Goal: Information Seeking & Learning: Learn about a topic

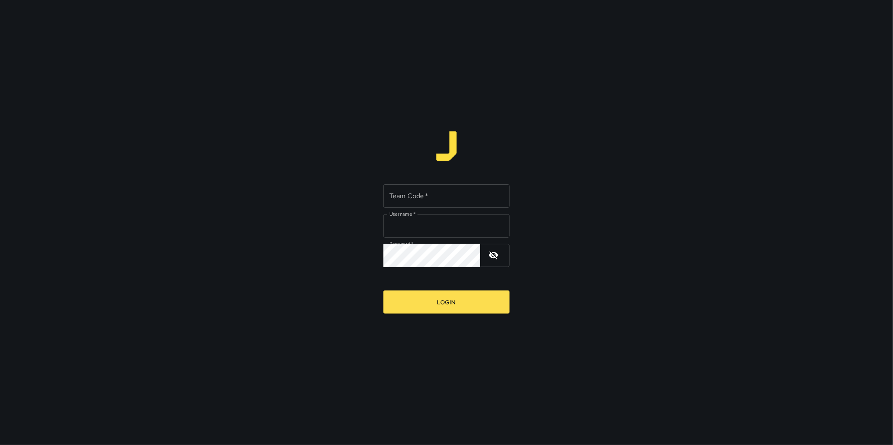
type input "**********"
click at [416, 192] on div "Team Code   * Team Code   *" at bounding box center [446, 196] width 126 height 24
type input "****"
click at [383, 291] on button "Login" at bounding box center [446, 302] width 126 height 23
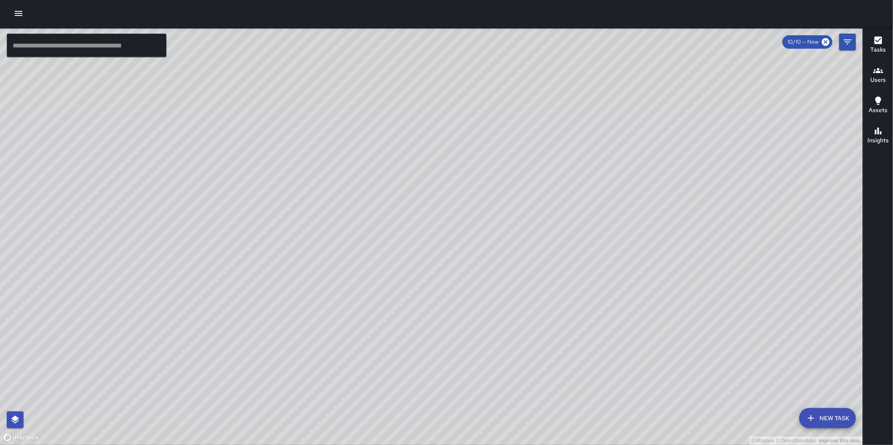
click at [21, 13] on icon "button" at bounding box center [19, 13] width 8 height 5
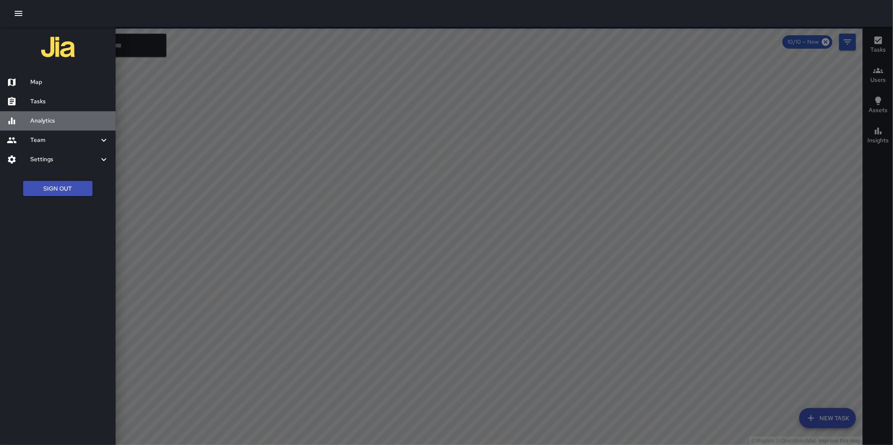
click at [56, 113] on div "Analytics" at bounding box center [58, 120] width 116 height 19
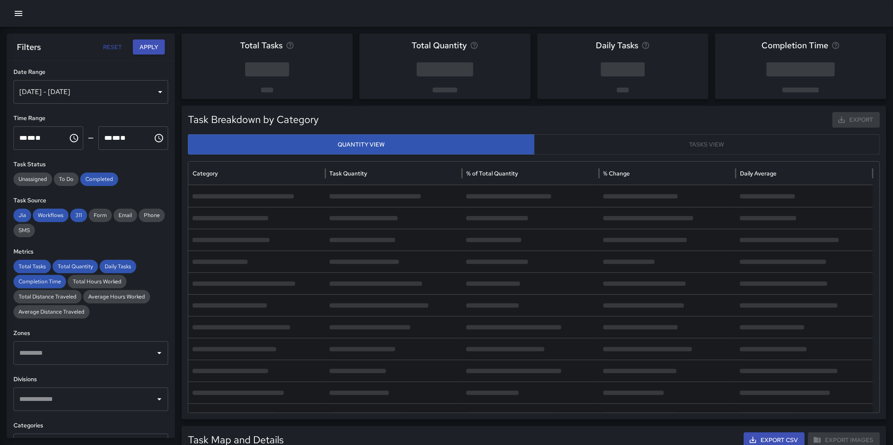
click at [55, 88] on div "[DATE] - [DATE]" at bounding box center [90, 92] width 155 height 24
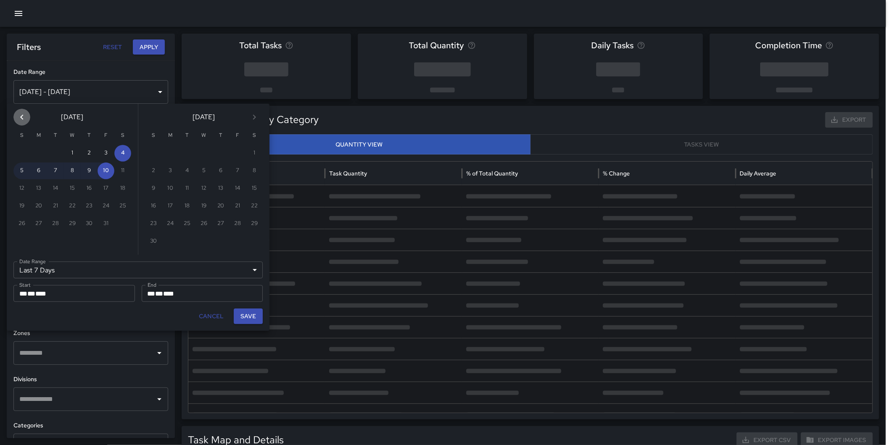
click at [23, 113] on icon "Previous month" at bounding box center [22, 117] width 10 height 10
click at [44, 149] on button "1" at bounding box center [38, 153] width 17 height 17
type input "******"
type input "**********"
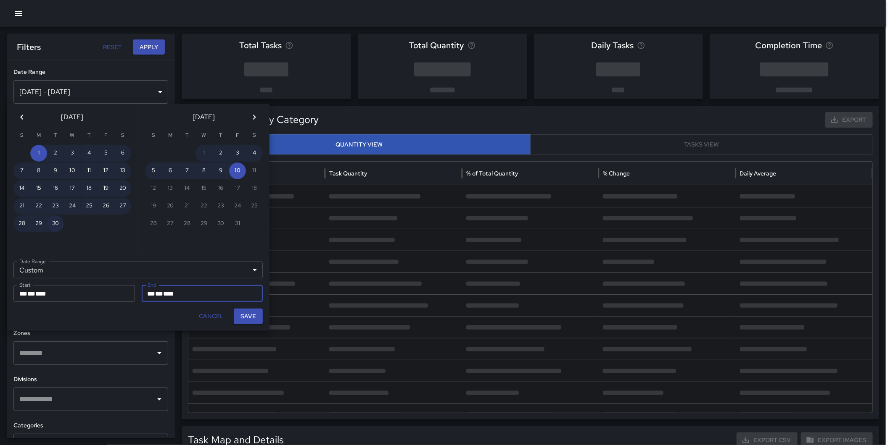
click at [55, 216] on button "30" at bounding box center [55, 224] width 17 height 17
type input "**********"
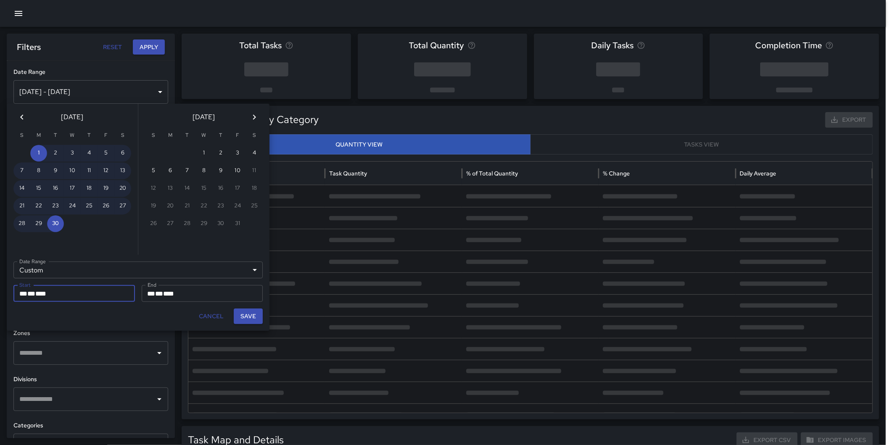
click at [247, 318] on button "Save" at bounding box center [248, 317] width 29 height 16
type input "**********"
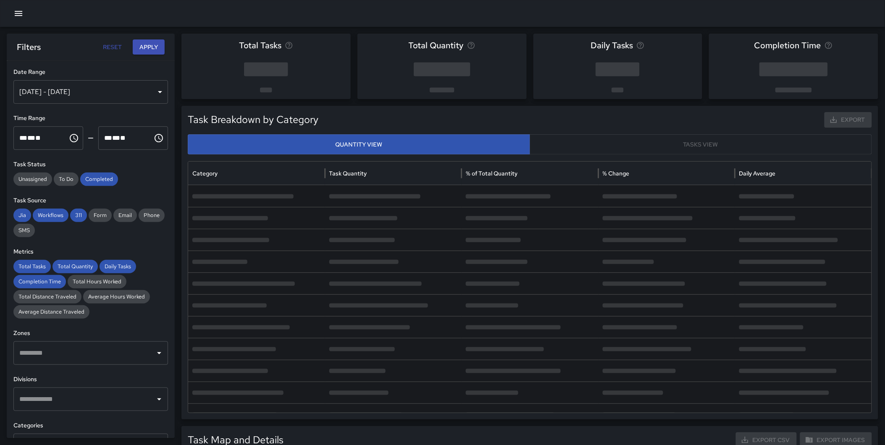
click at [145, 51] on button "Apply" at bounding box center [149, 48] width 32 height 16
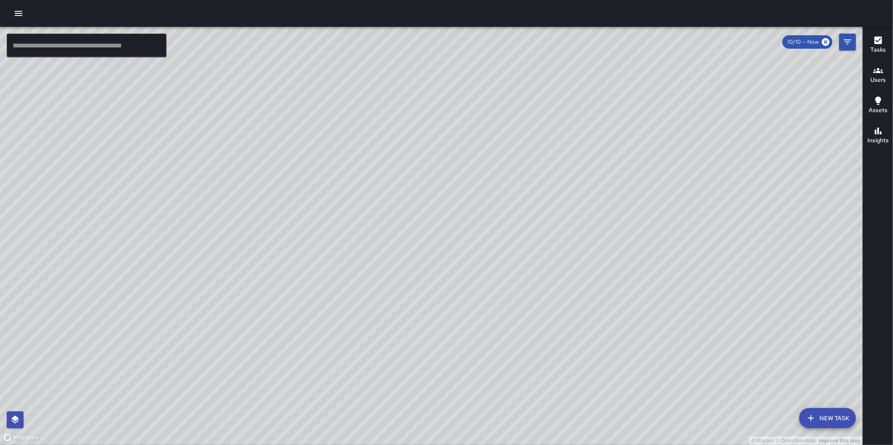
click at [14, 13] on icon "button" at bounding box center [18, 13] width 10 height 10
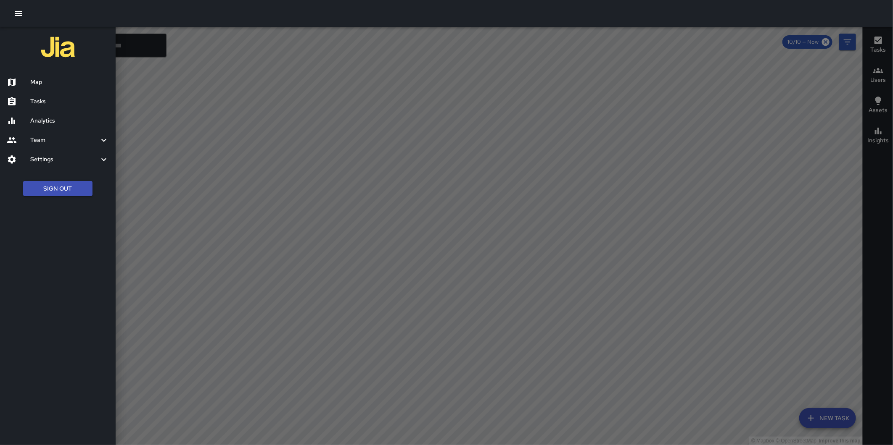
click at [125, 95] on div at bounding box center [446, 222] width 893 height 445
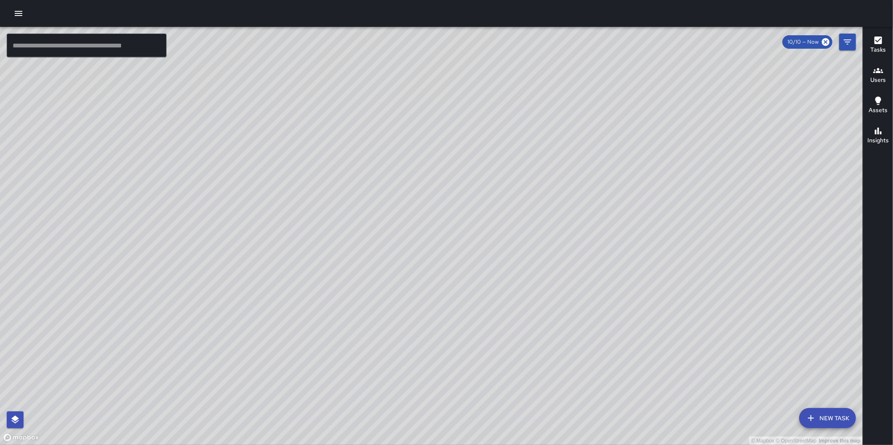
click at [19, 16] on icon "button" at bounding box center [19, 13] width 8 height 5
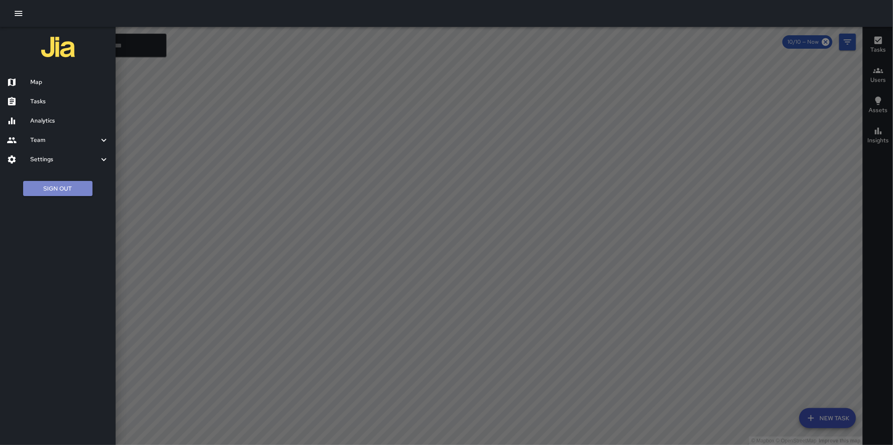
click at [61, 187] on button "Sign Out" at bounding box center [57, 189] width 69 height 16
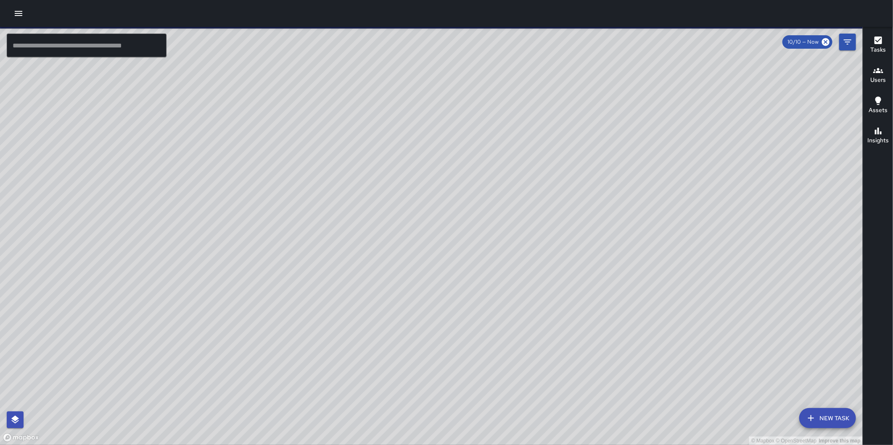
click at [17, 11] on icon "button" at bounding box center [18, 13] width 10 height 10
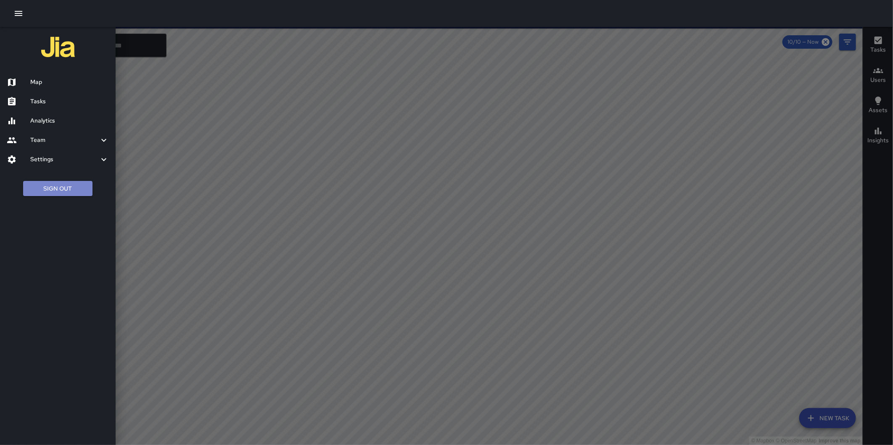
click at [51, 194] on button "Sign Out" at bounding box center [57, 189] width 69 height 16
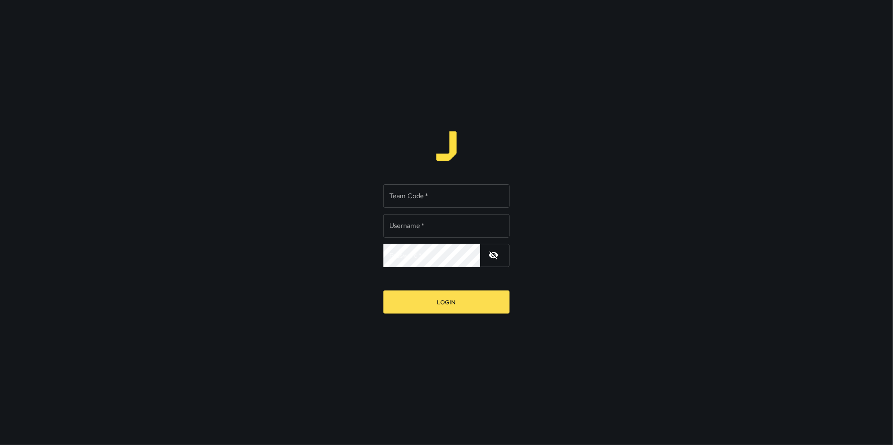
type input "**********"
click at [434, 200] on input "Team Code   *" at bounding box center [446, 196] width 126 height 24
type input "****"
click at [383, 291] on button "Login" at bounding box center [446, 302] width 126 height 23
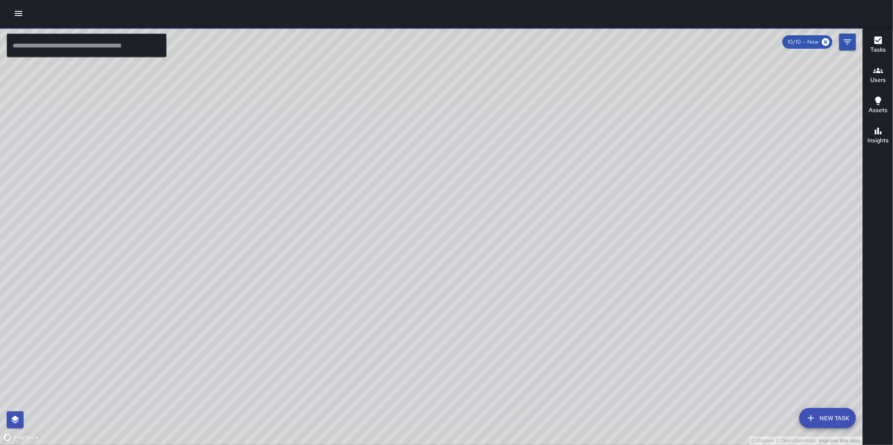
click at [24, 6] on button "button" at bounding box center [18, 13] width 17 height 17
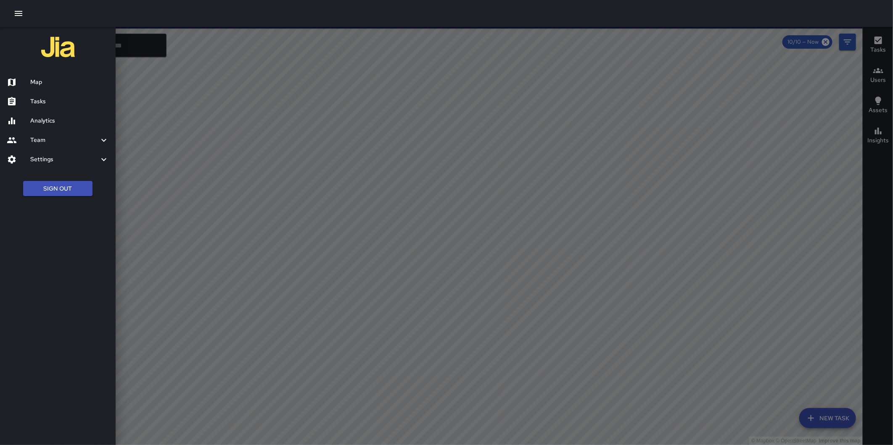
click at [55, 160] on h6 "Settings" at bounding box center [64, 159] width 68 height 9
click at [45, 221] on h6 "Users" at bounding box center [69, 220] width 79 height 9
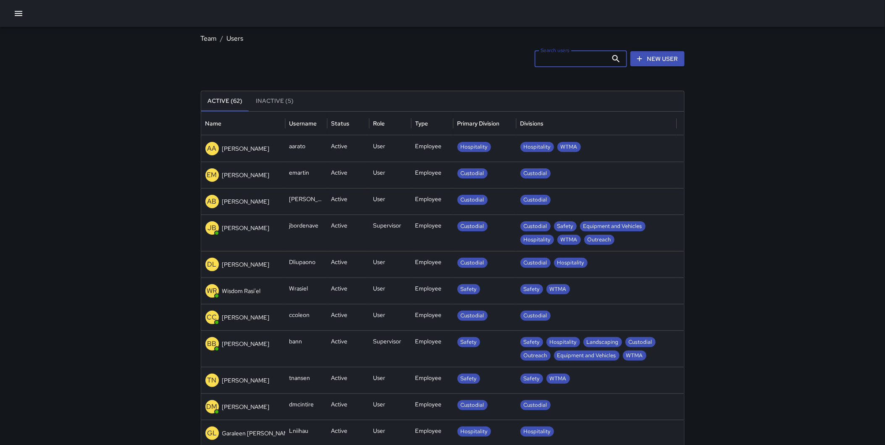
click at [566, 57] on input "Search users" at bounding box center [571, 58] width 73 height 17
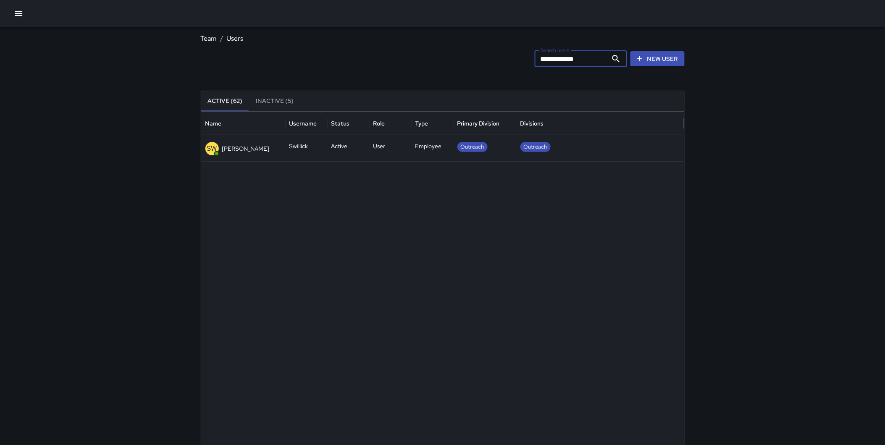
type input "**********"
click at [358, 150] on div "Active" at bounding box center [348, 148] width 42 height 26
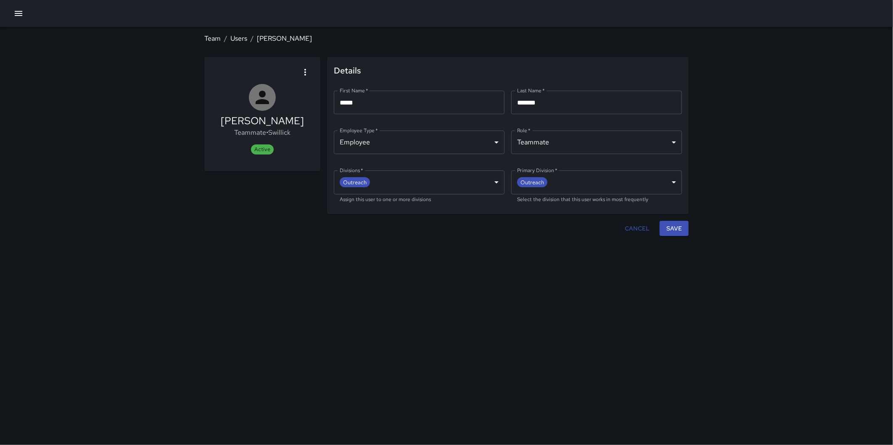
click at [549, 142] on body "**********" at bounding box center [446, 222] width 893 height 445
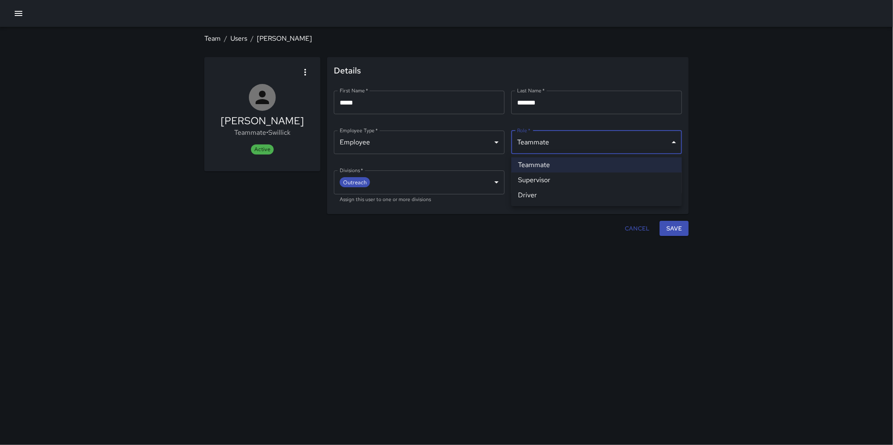
click at [553, 176] on li "Supervisor" at bounding box center [596, 180] width 171 height 15
click at [586, 145] on body "**********" at bounding box center [446, 222] width 893 height 445
click at [629, 168] on li "Teammate" at bounding box center [596, 165] width 171 height 15
type input "********"
click at [642, 141] on body "**********" at bounding box center [446, 222] width 893 height 445
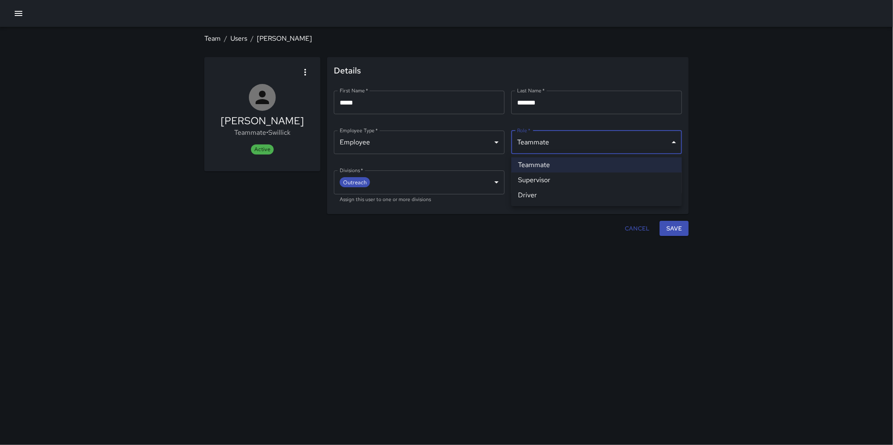
click at [568, 145] on div at bounding box center [446, 222] width 893 height 445
click at [564, 143] on body "**********" at bounding box center [446, 222] width 893 height 445
click at [553, 177] on li "Supervisor" at bounding box center [596, 180] width 171 height 15
type input "**********"
click at [729, 205] on div "**********" at bounding box center [446, 222] width 893 height 445
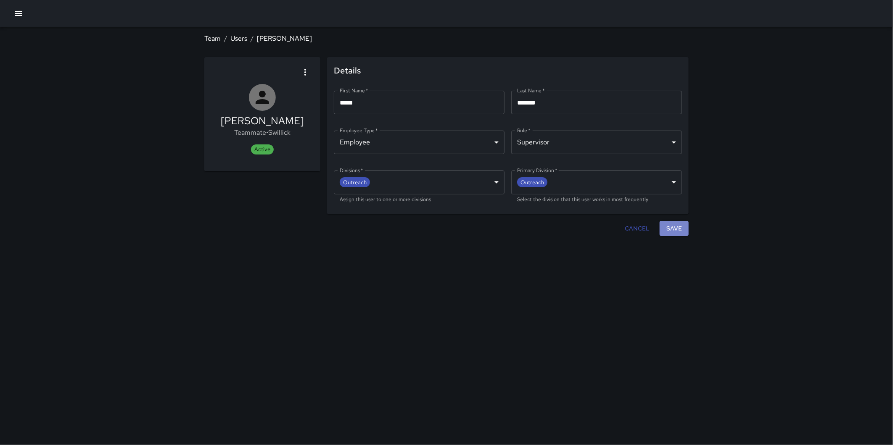
click at [682, 232] on button "Save" at bounding box center [673, 229] width 29 height 16
click at [672, 225] on button "Save" at bounding box center [673, 229] width 29 height 16
click at [574, 303] on div "**********" at bounding box center [446, 222] width 893 height 445
click at [682, 227] on button "Save" at bounding box center [673, 229] width 29 height 16
click at [15, 11] on icon "button" at bounding box center [18, 13] width 10 height 10
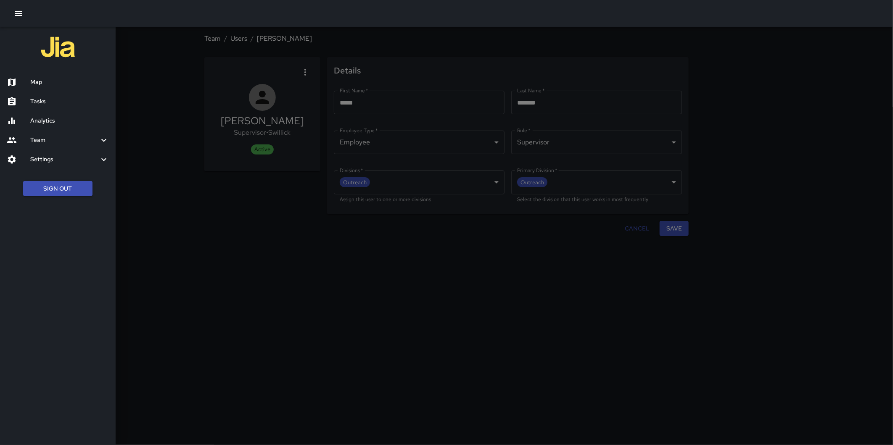
click at [166, 87] on div at bounding box center [446, 222] width 893 height 445
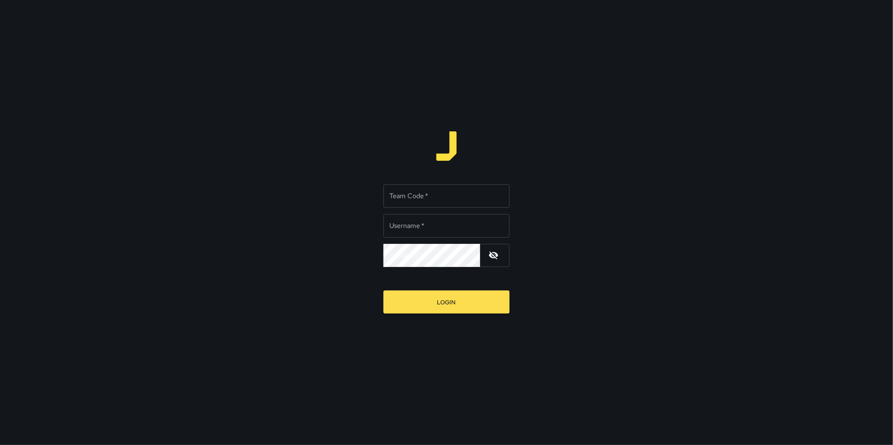
type input "**********"
click at [413, 197] on input "Team Code   *" at bounding box center [446, 196] width 126 height 24
type input "****"
click at [383, 291] on button "Login" at bounding box center [446, 302] width 126 height 23
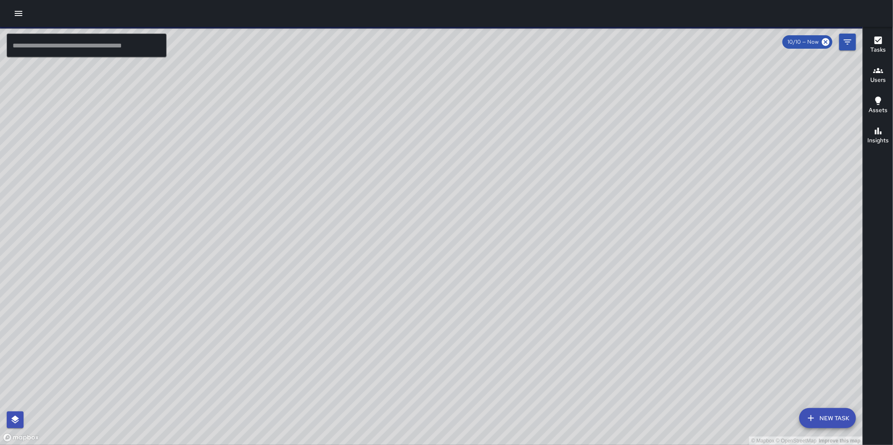
click at [20, 13] on icon "button" at bounding box center [18, 13] width 10 height 10
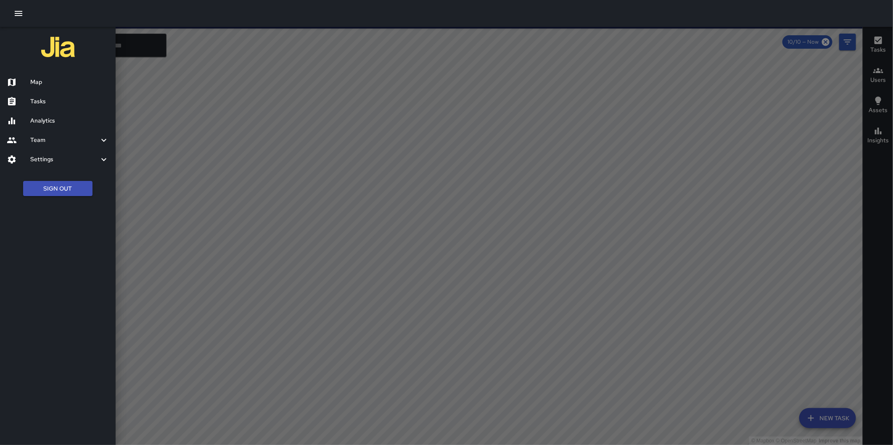
click at [57, 116] on h6 "Analytics" at bounding box center [69, 120] width 79 height 9
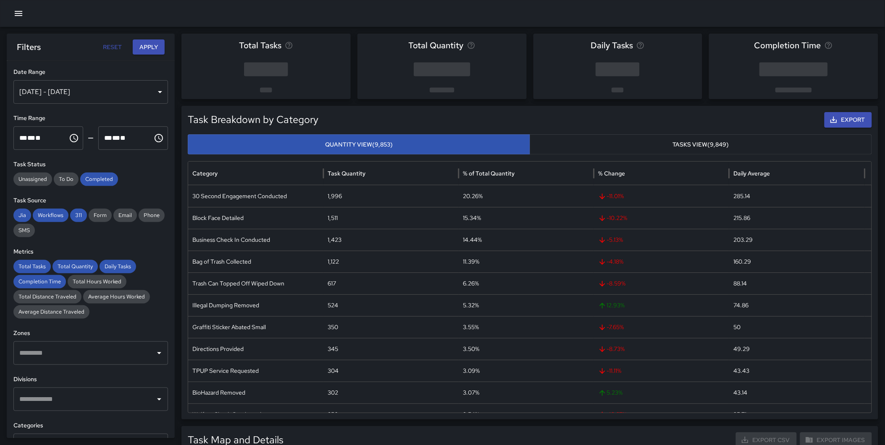
click at [125, 89] on div "[DATE] - [DATE]" at bounding box center [90, 92] width 155 height 24
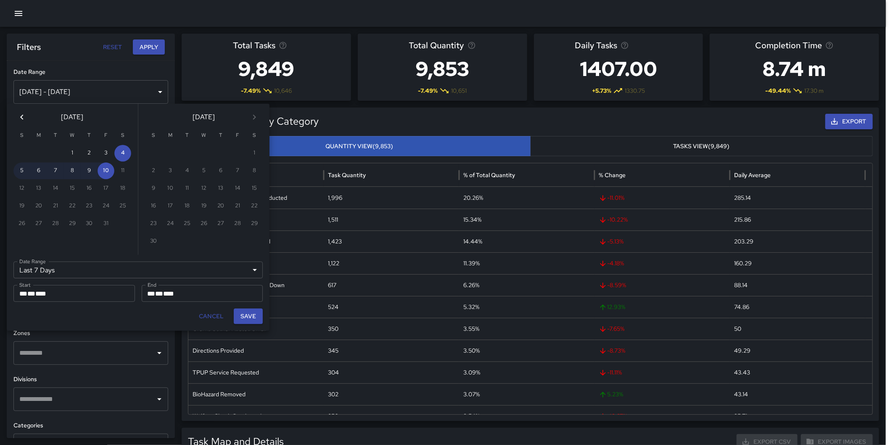
click at [26, 119] on icon "Previous month" at bounding box center [22, 117] width 10 height 10
click at [37, 152] on button "1" at bounding box center [38, 153] width 17 height 17
type input "******"
type input "**********"
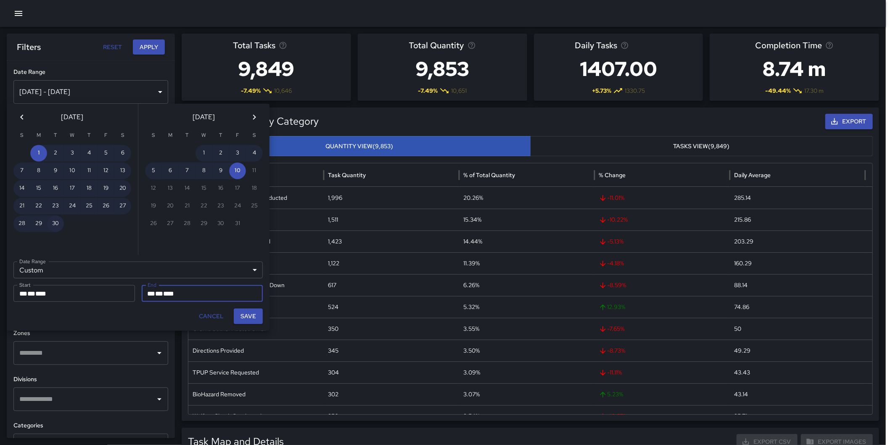
click at [56, 217] on button "30" at bounding box center [55, 224] width 17 height 17
type input "**********"
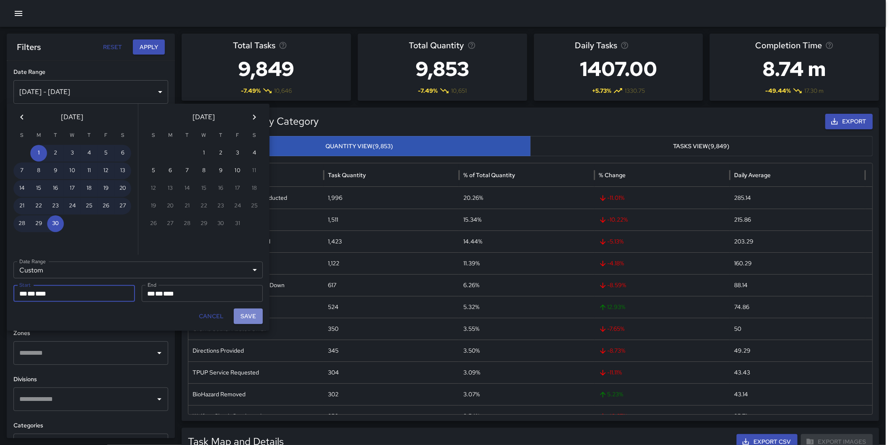
click at [255, 319] on button "Save" at bounding box center [248, 317] width 29 height 16
type input "**********"
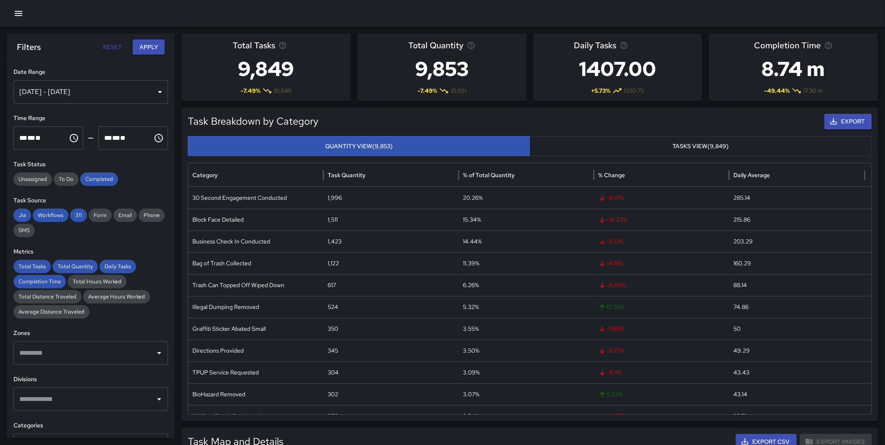
click at [149, 45] on button "Apply" at bounding box center [149, 48] width 32 height 16
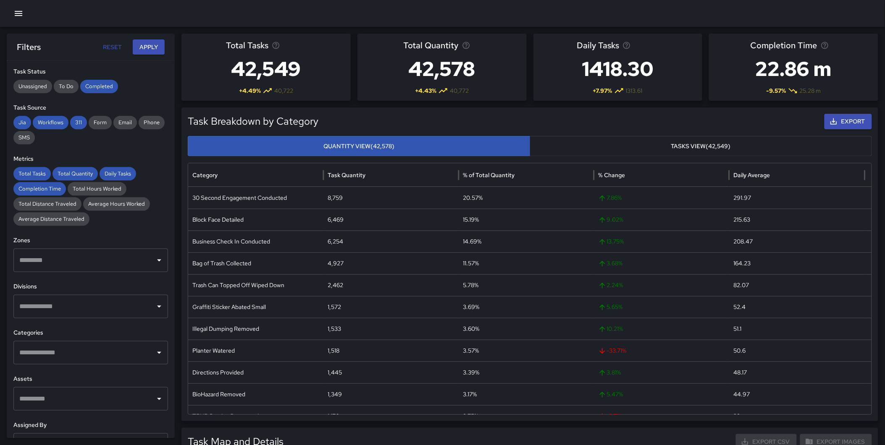
scroll to position [164, 0]
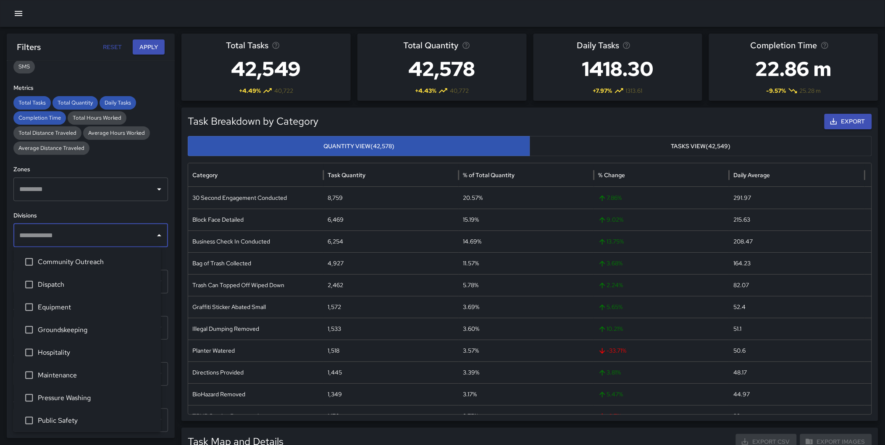
click at [59, 232] on input "text" at bounding box center [84, 236] width 134 height 16
click at [58, 263] on span "Community Outreach" at bounding box center [96, 262] width 116 height 10
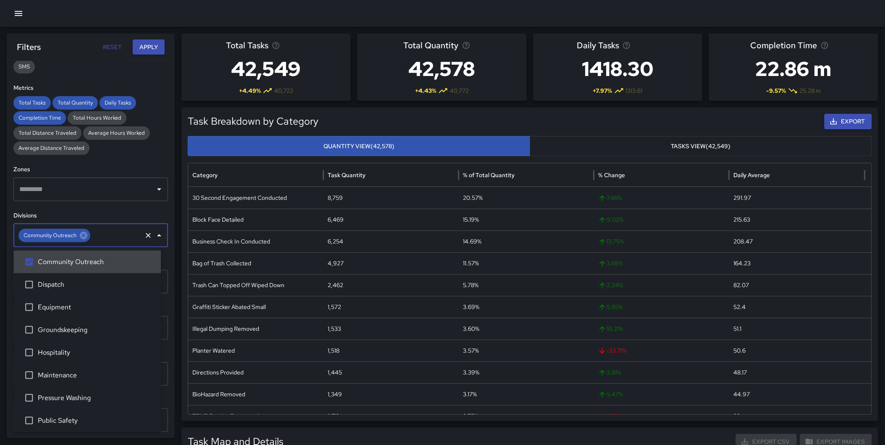
click at [153, 43] on button "Apply" at bounding box center [149, 48] width 32 height 16
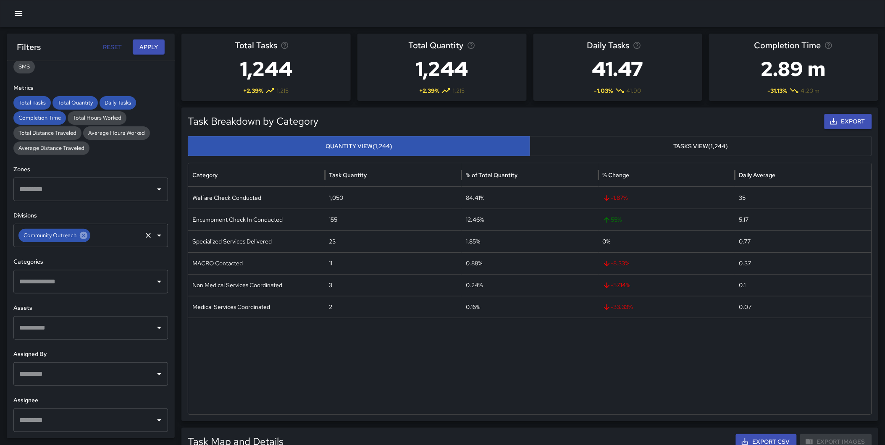
click at [82, 236] on icon at bounding box center [84, 236] width 8 height 8
click at [84, 234] on input "text" at bounding box center [84, 236] width 134 height 16
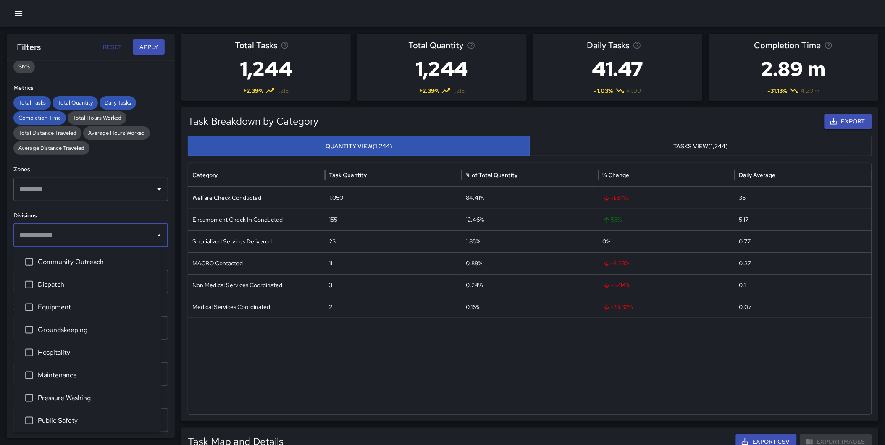
click at [63, 282] on span "Dispatch" at bounding box center [96, 285] width 116 height 10
click at [147, 41] on button "Apply" at bounding box center [149, 48] width 32 height 16
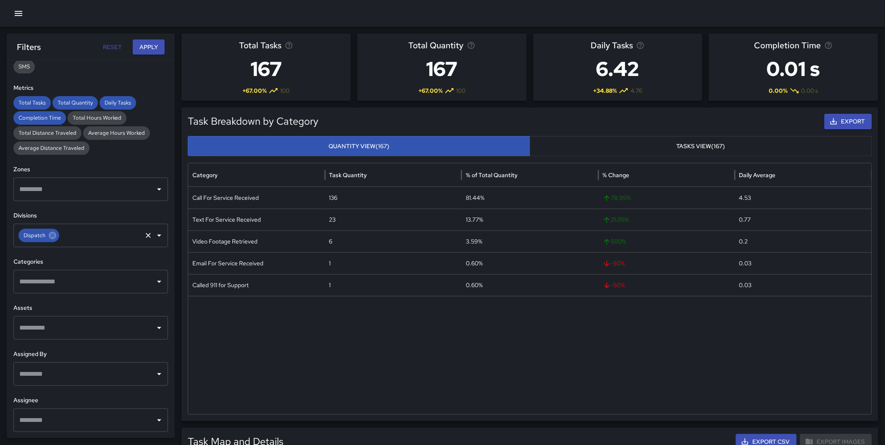
click at [56, 237] on icon at bounding box center [52, 235] width 9 height 9
click at [51, 237] on input "text" at bounding box center [84, 236] width 134 height 16
type input "*****"
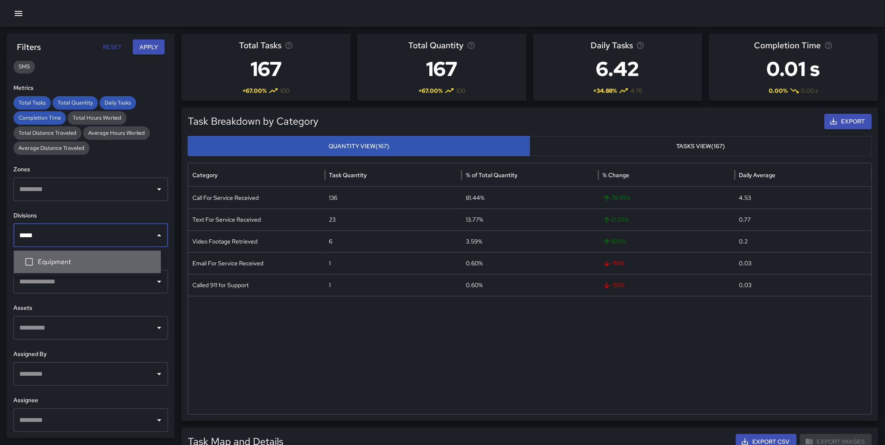
click at [74, 265] on span "Equipment" at bounding box center [96, 262] width 116 height 10
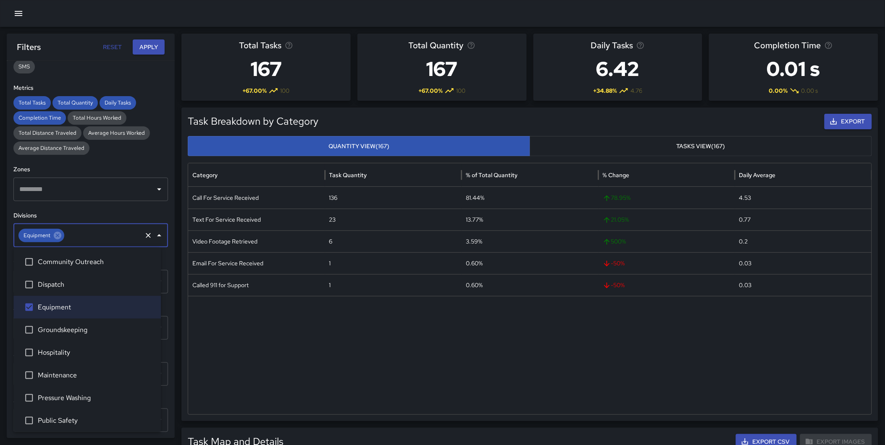
click at [143, 48] on button "Apply" at bounding box center [149, 48] width 32 height 16
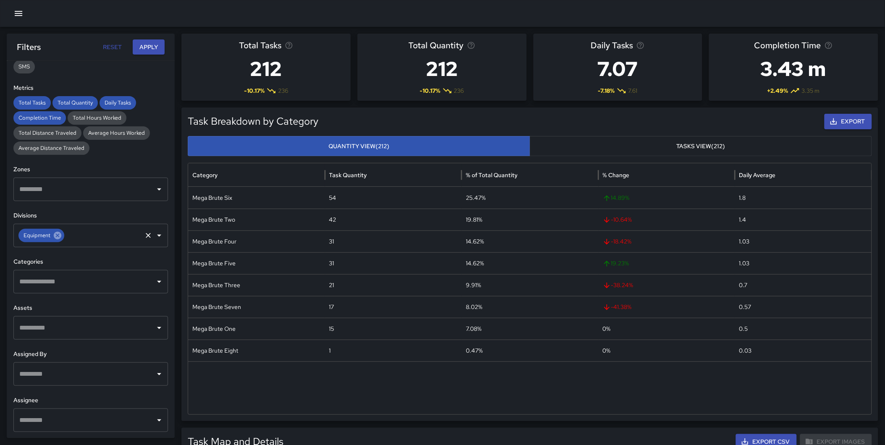
click at [55, 233] on icon at bounding box center [58, 236] width 8 height 8
click at [45, 234] on input "text" at bounding box center [84, 236] width 134 height 16
type input "******"
click at [53, 261] on span "Groundskeeping" at bounding box center [96, 262] width 116 height 10
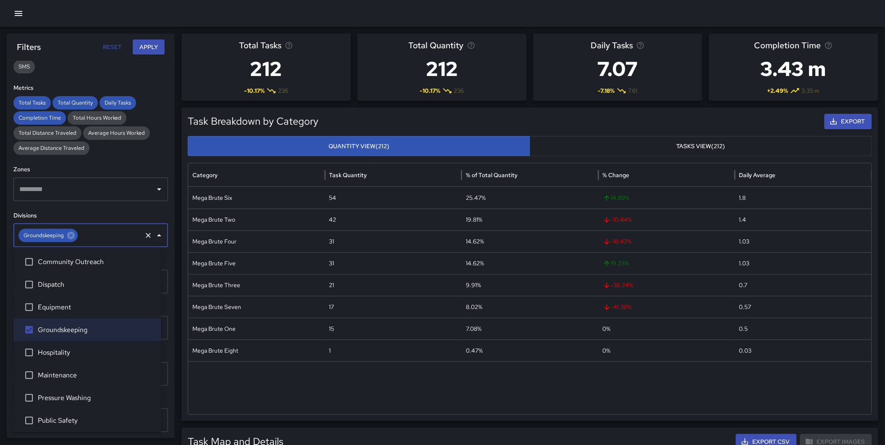
click at [149, 47] on button "Apply" at bounding box center [149, 48] width 32 height 16
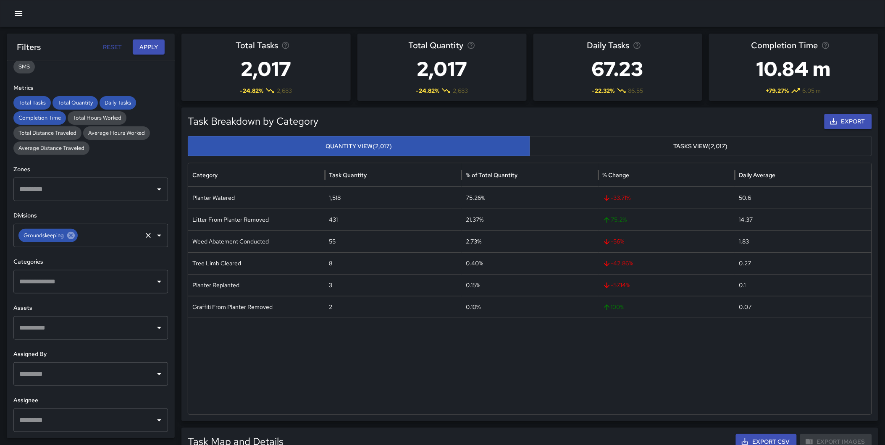
click at [73, 237] on icon at bounding box center [71, 236] width 8 height 8
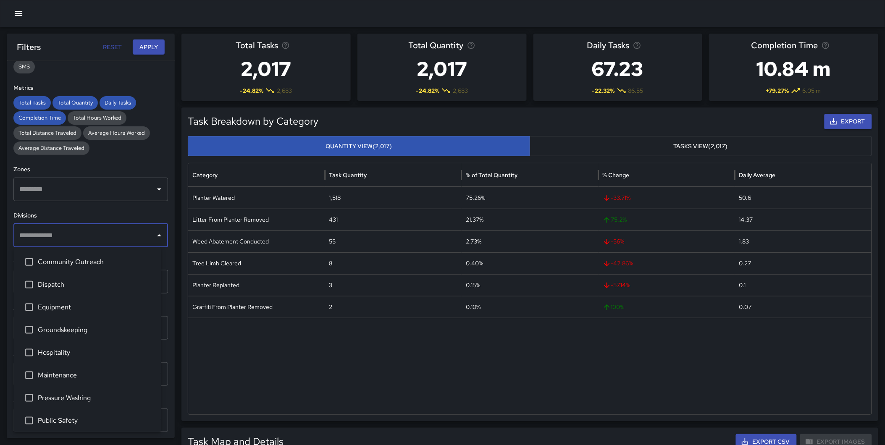
click at [60, 237] on input "text" at bounding box center [84, 236] width 134 height 16
type input "*******"
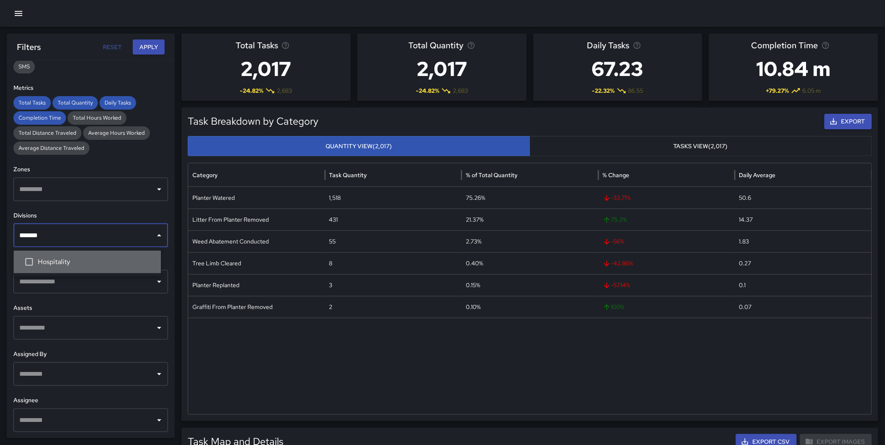
click at [48, 257] on span "Hospitality" at bounding box center [96, 262] width 116 height 10
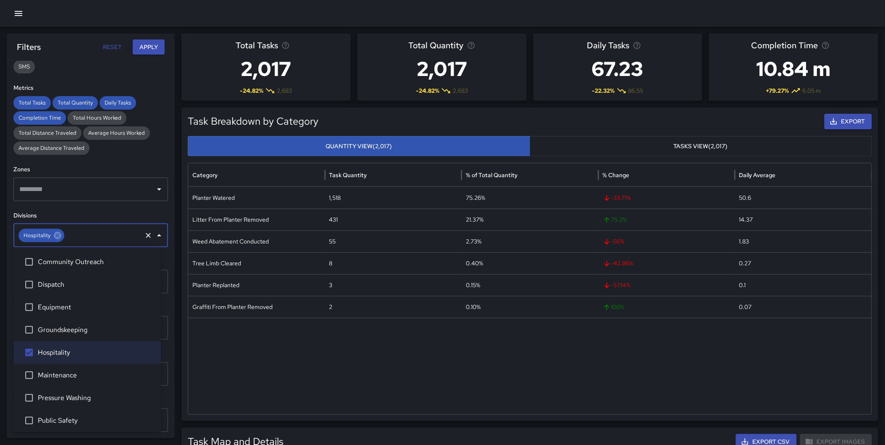
click at [150, 44] on button "Apply" at bounding box center [149, 48] width 32 height 16
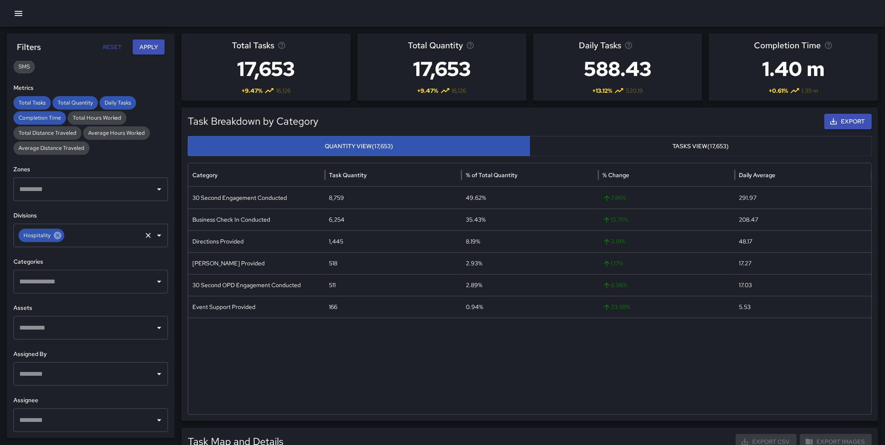
click at [60, 238] on icon at bounding box center [57, 235] width 9 height 9
click at [47, 234] on input "text" at bounding box center [84, 236] width 134 height 16
type input "**********"
click at [55, 254] on li "Hospitality" at bounding box center [86, 262] width 147 height 23
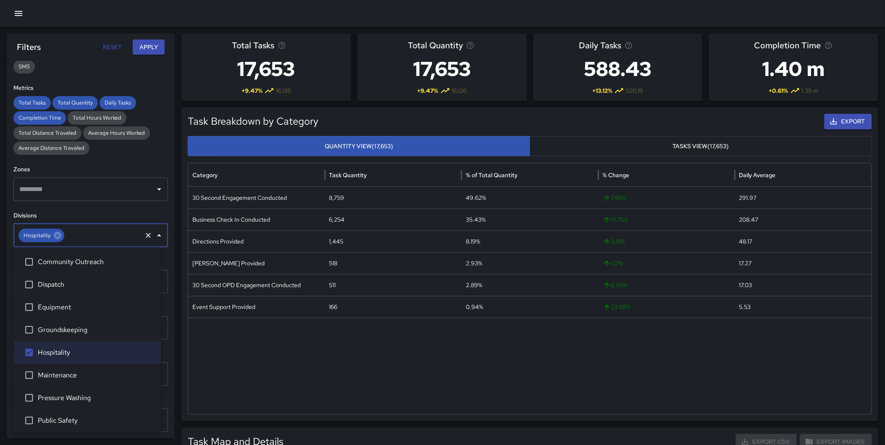
click at [148, 43] on button "Apply" at bounding box center [149, 48] width 32 height 16
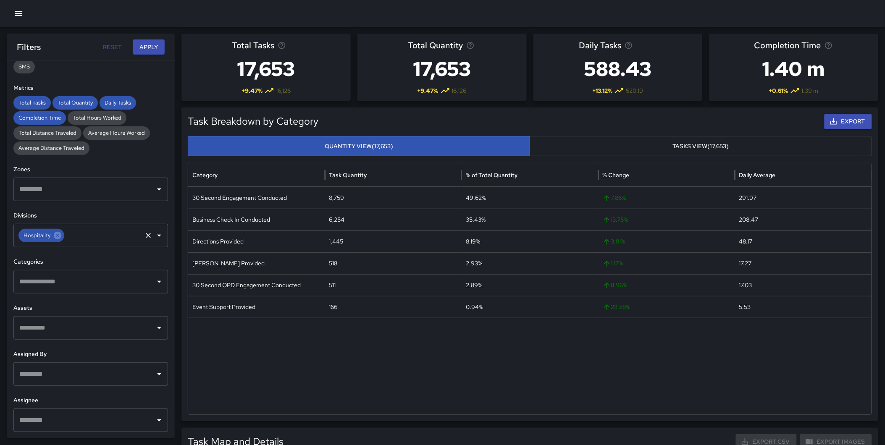
click at [62, 236] on div "Hospitality" at bounding box center [41, 235] width 46 height 13
click at [59, 235] on icon at bounding box center [58, 236] width 8 height 8
click at [54, 238] on input "text" at bounding box center [84, 236] width 134 height 16
type input "**********"
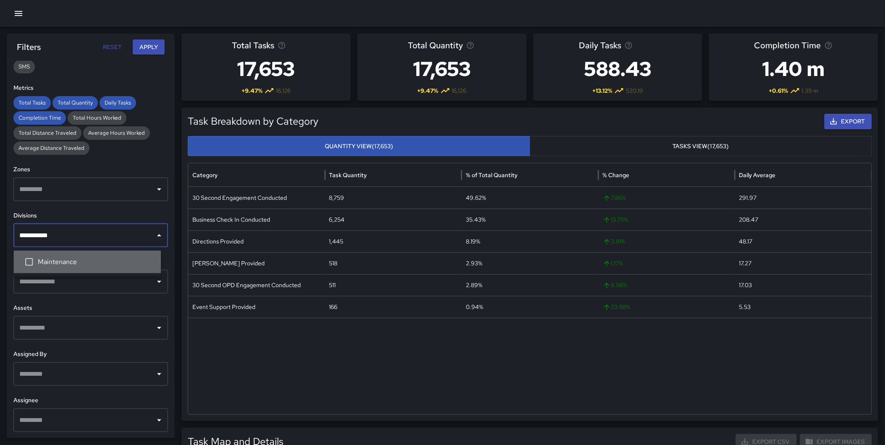
click at [65, 261] on span "Maintenance" at bounding box center [96, 262] width 116 height 10
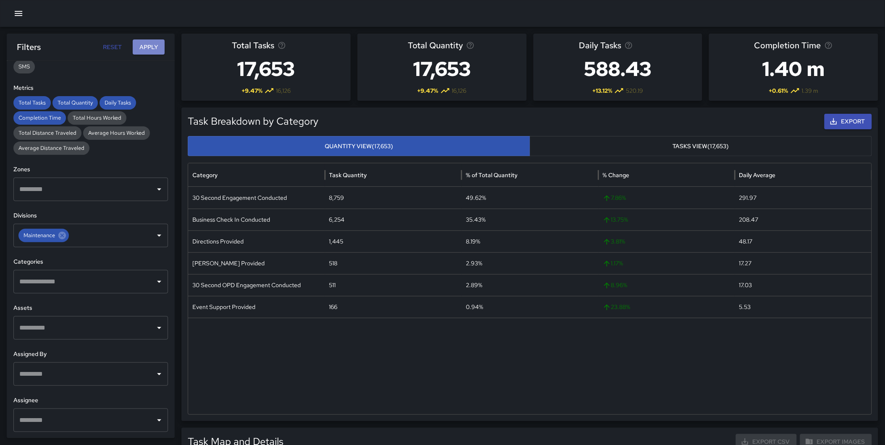
click at [147, 40] on button "Apply" at bounding box center [149, 48] width 32 height 16
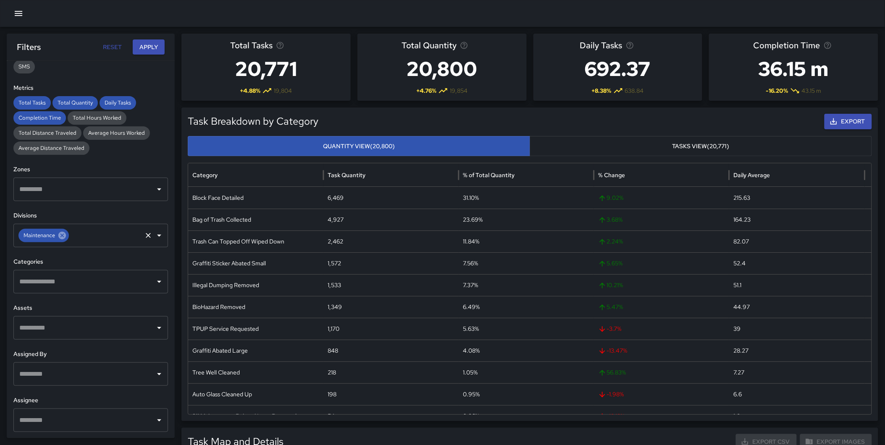
click at [66, 234] on icon at bounding box center [62, 235] width 9 height 9
click at [51, 235] on input "text" at bounding box center [84, 236] width 134 height 16
type input "********"
click at [62, 256] on li "Pressure Washing" at bounding box center [86, 262] width 147 height 23
click at [144, 42] on button "Apply" at bounding box center [149, 48] width 32 height 16
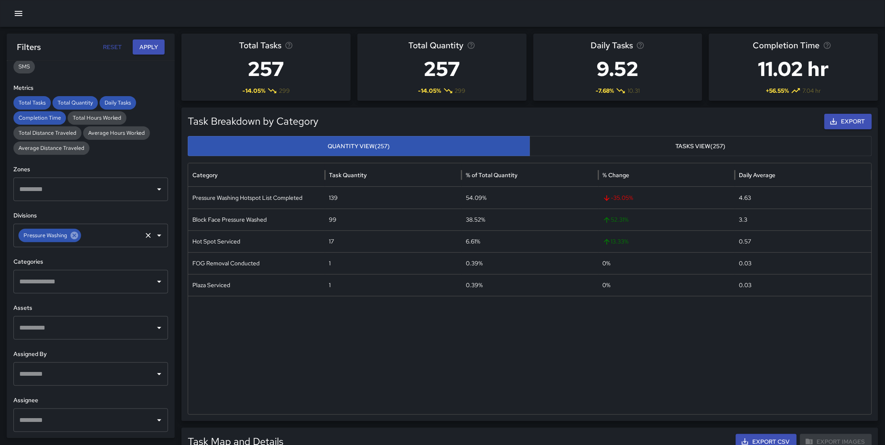
click at [76, 233] on icon at bounding box center [75, 236] width 8 height 8
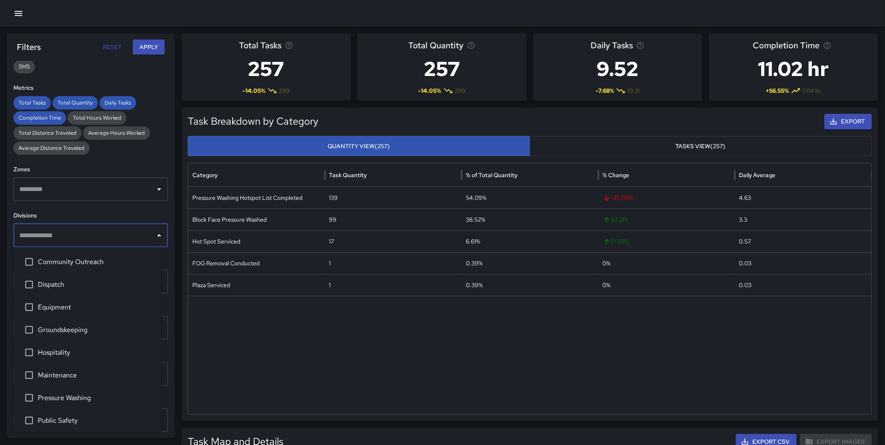
click at [61, 235] on input "text" at bounding box center [84, 236] width 134 height 16
type input "******"
click at [50, 263] on span "Public Safety" at bounding box center [96, 262] width 116 height 10
click at [145, 49] on button "Apply" at bounding box center [149, 48] width 32 height 16
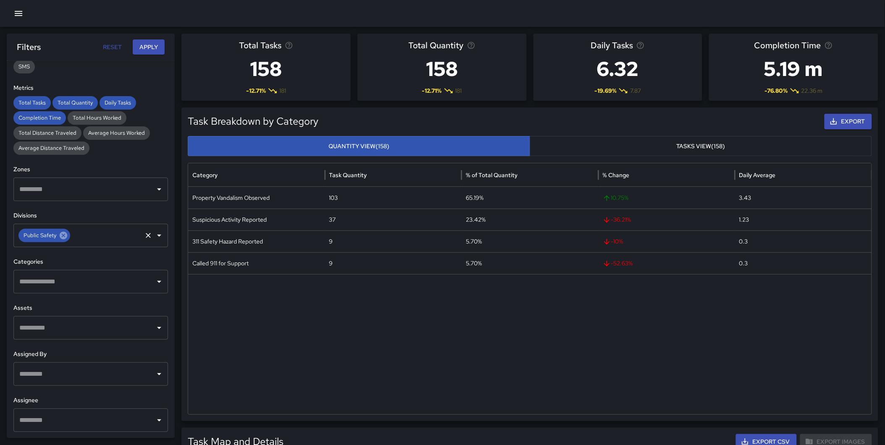
click at [63, 236] on icon at bounding box center [63, 235] width 9 height 9
click at [60, 237] on input "text" at bounding box center [84, 236] width 134 height 16
type input "**"
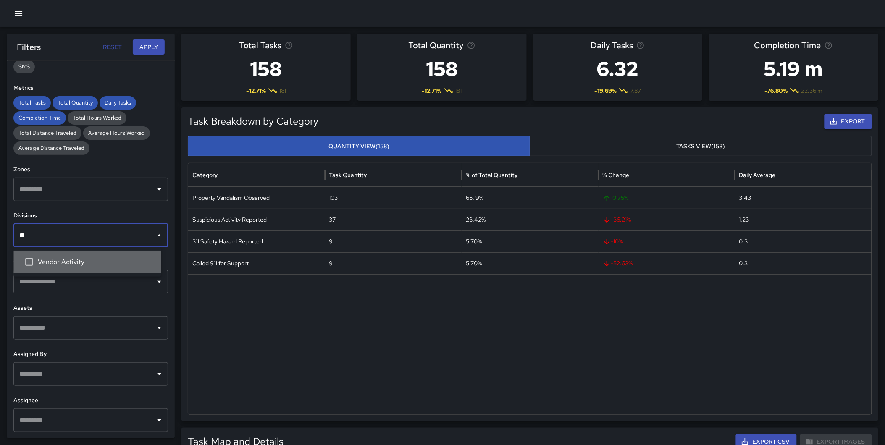
click at [82, 266] on span "Vendor Activity" at bounding box center [96, 262] width 116 height 10
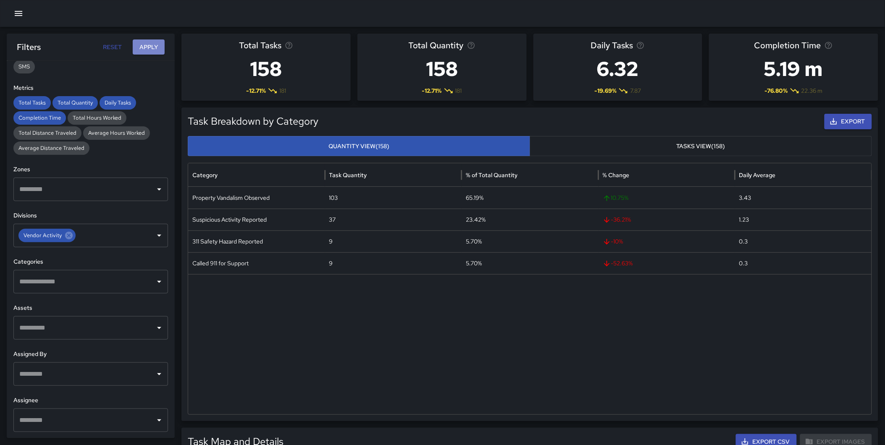
click at [149, 43] on button "Apply" at bounding box center [149, 48] width 32 height 16
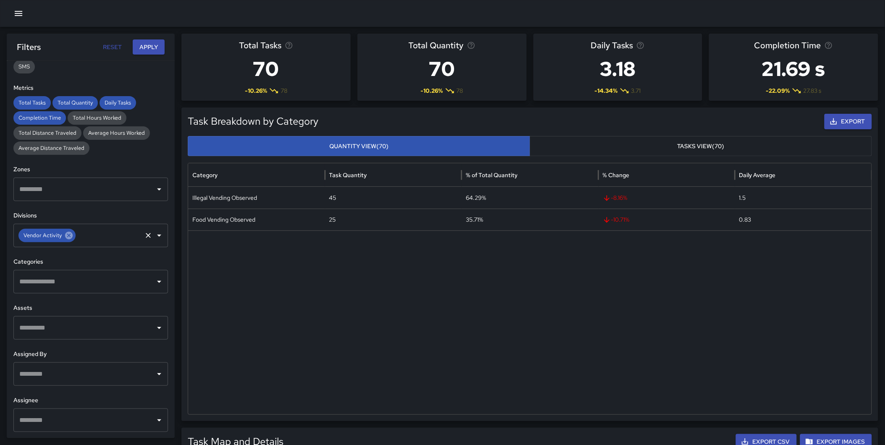
click at [70, 237] on icon at bounding box center [69, 236] width 8 height 8
click at [73, 236] on input "text" at bounding box center [84, 236] width 134 height 16
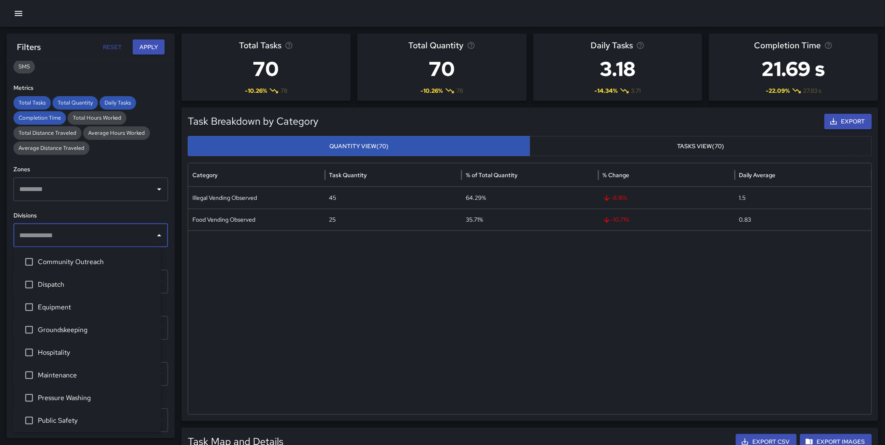
click at [64, 207] on div "**********" at bounding box center [91, 250] width 168 height 378
click at [57, 234] on input "text" at bounding box center [84, 236] width 134 height 16
click at [69, 413] on span "Vendor Activity" at bounding box center [96, 418] width 116 height 10
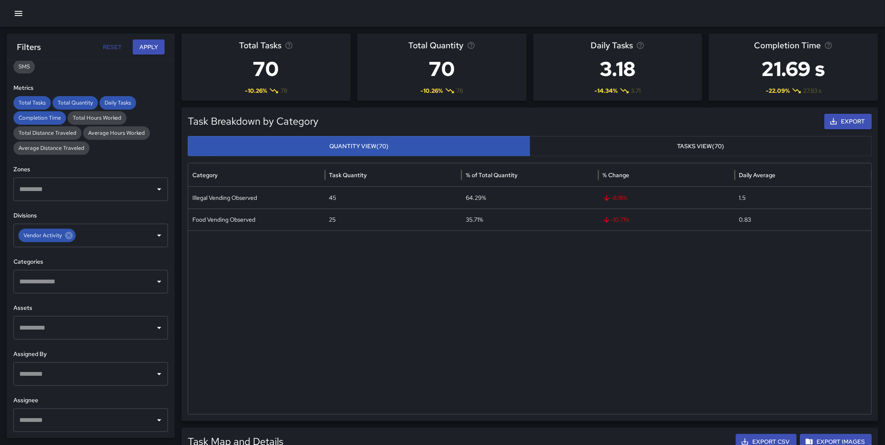
click at [144, 150] on div "Total Tasks Total Quantity Daily Tasks Completion Time Total Hours Worked Total…" at bounding box center [90, 125] width 155 height 59
click at [147, 48] on button "Apply" at bounding box center [149, 48] width 32 height 16
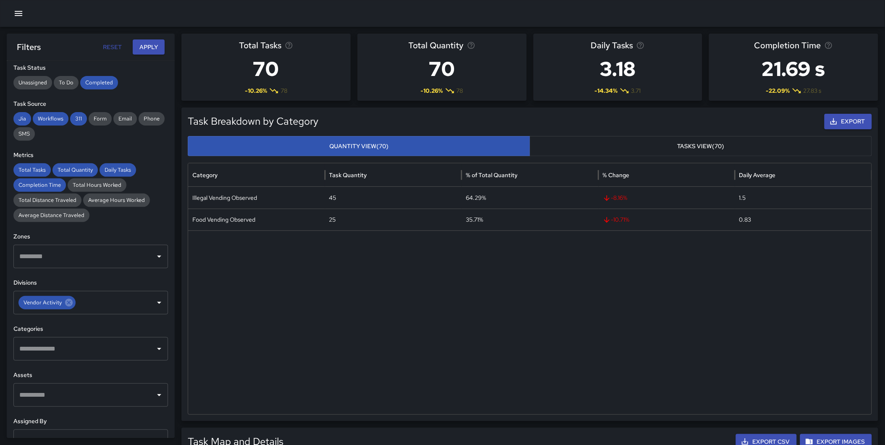
scroll to position [0, 0]
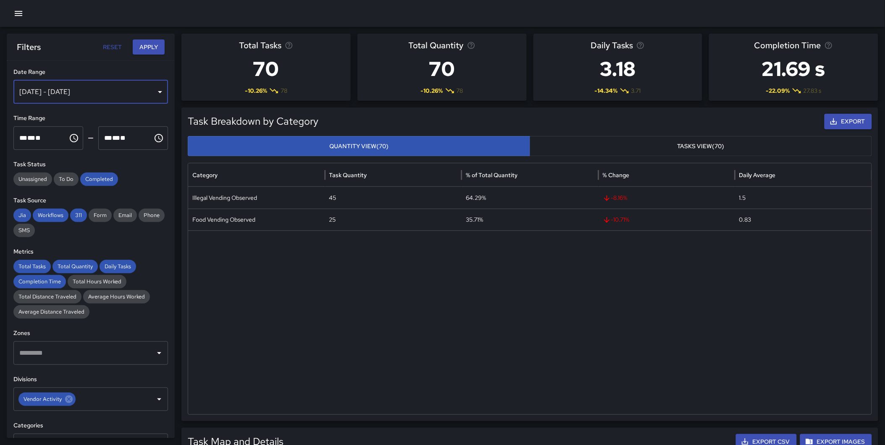
click at [80, 89] on div "[DATE] - [DATE]" at bounding box center [90, 92] width 155 height 24
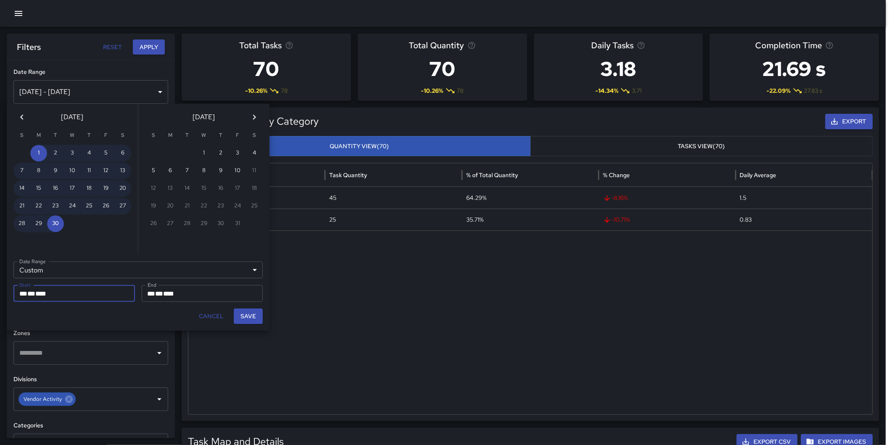
click at [25, 117] on icon "Previous month" at bounding box center [22, 117] width 10 height 10
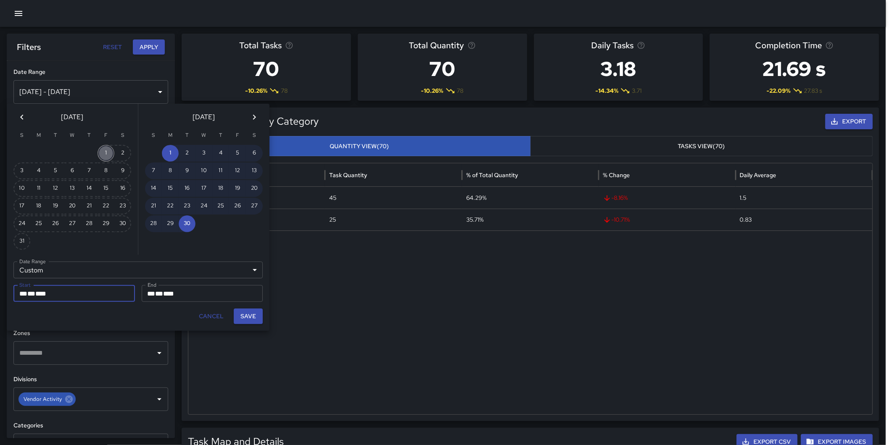
click at [103, 149] on button "1" at bounding box center [105, 153] width 17 height 17
type input "**********"
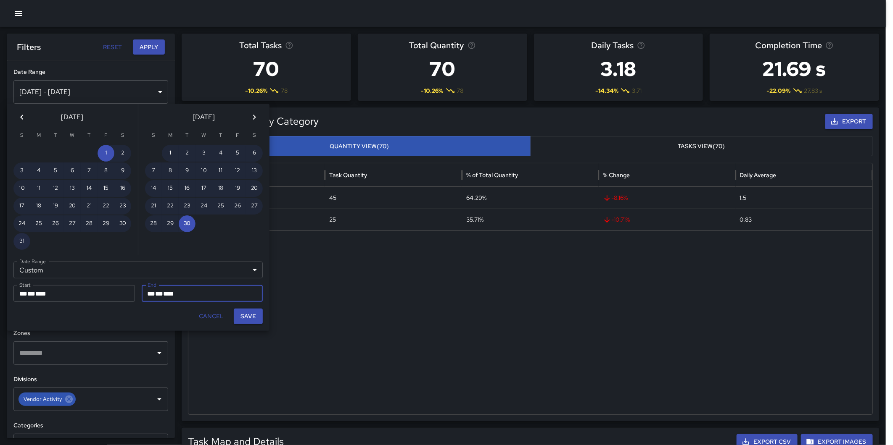
click at [18, 233] on button "31" at bounding box center [21, 241] width 17 height 17
type input "**********"
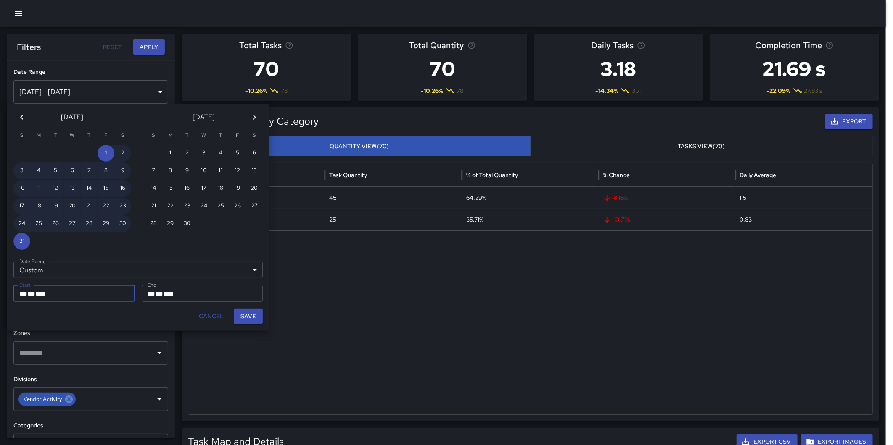
click at [247, 314] on button "Save" at bounding box center [248, 317] width 29 height 16
type input "**********"
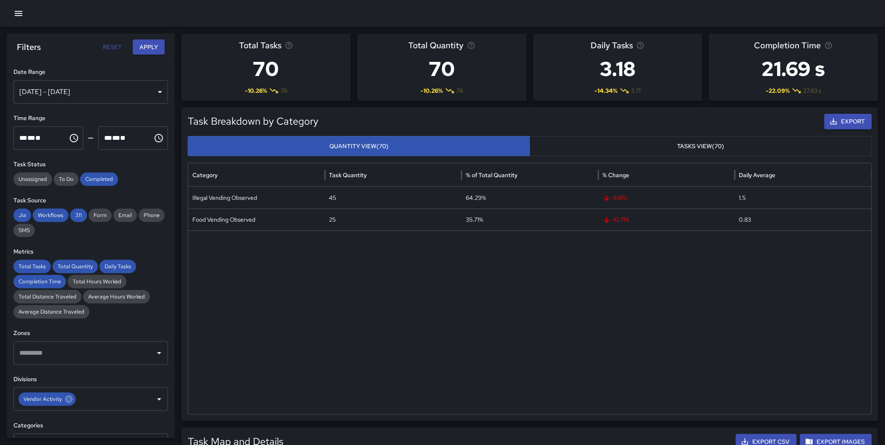
click at [146, 47] on button "Apply" at bounding box center [149, 48] width 32 height 16
click at [93, 90] on div "Aug 01, 2025 - Aug 31, 2025" at bounding box center [90, 92] width 155 height 24
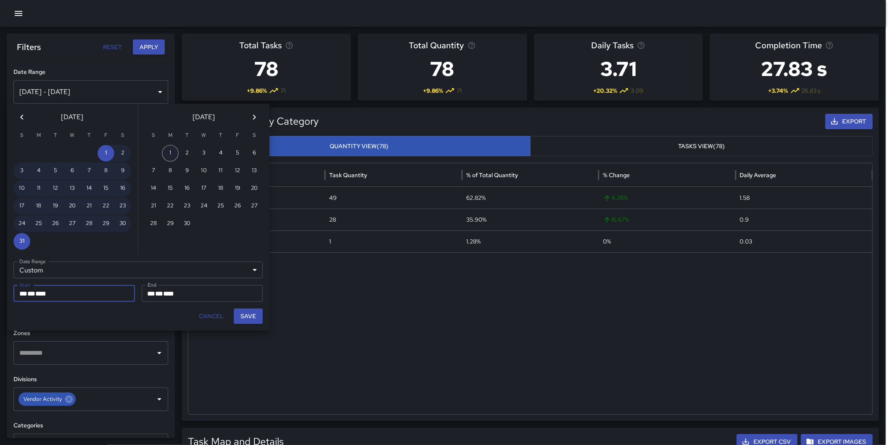
click at [170, 150] on button "1" at bounding box center [170, 153] width 17 height 17
type input "**********"
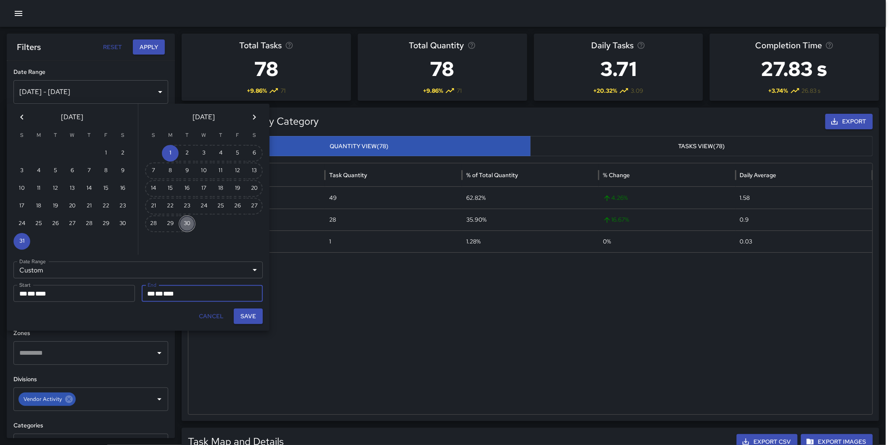
click at [188, 221] on button "30" at bounding box center [187, 224] width 17 height 17
type input "**********"
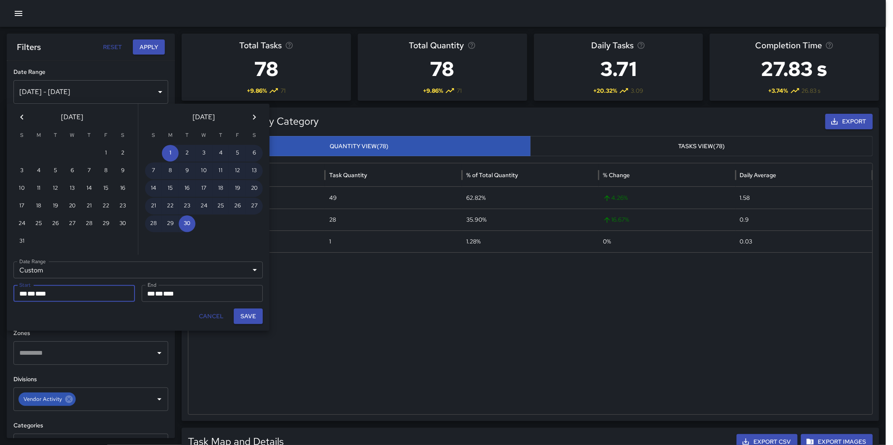
click at [248, 314] on button "Save" at bounding box center [248, 317] width 29 height 16
type input "**********"
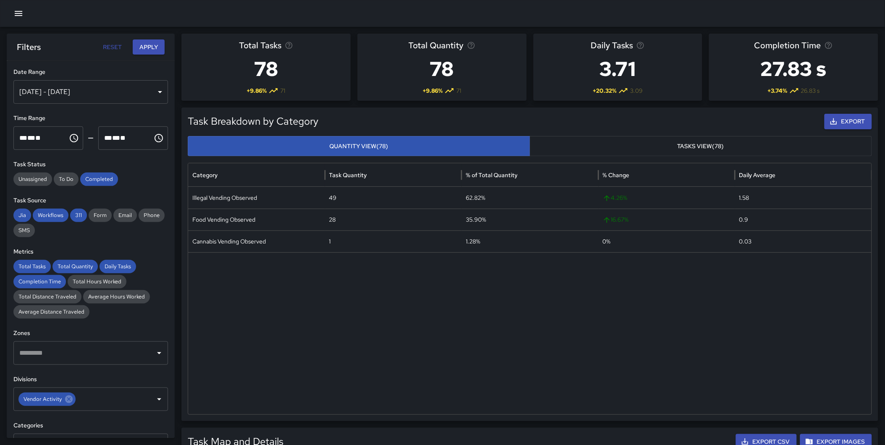
click at [149, 44] on button "Apply" at bounding box center [149, 48] width 32 height 16
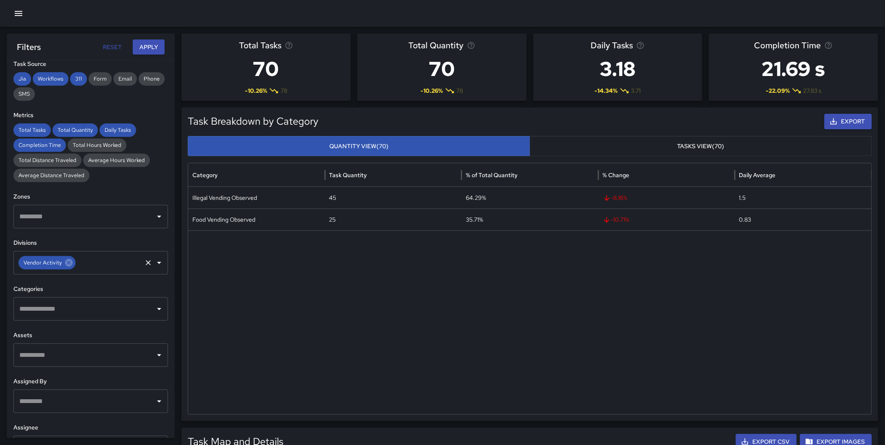
scroll to position [139, 0]
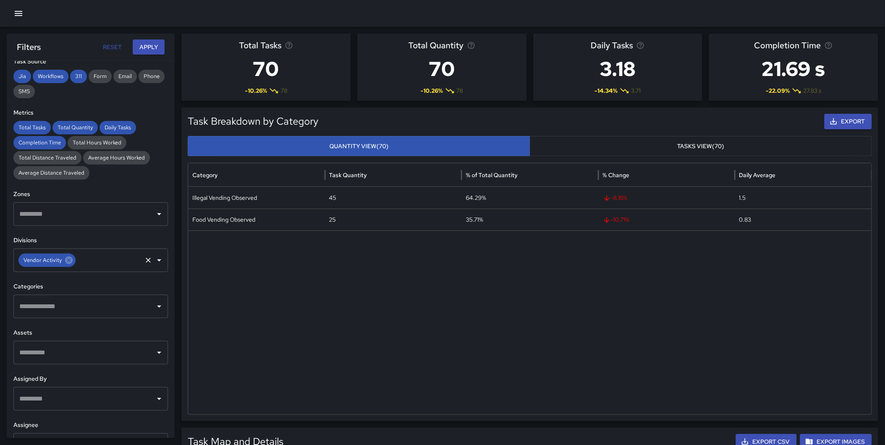
click at [87, 258] on input "text" at bounding box center [109, 261] width 64 height 16
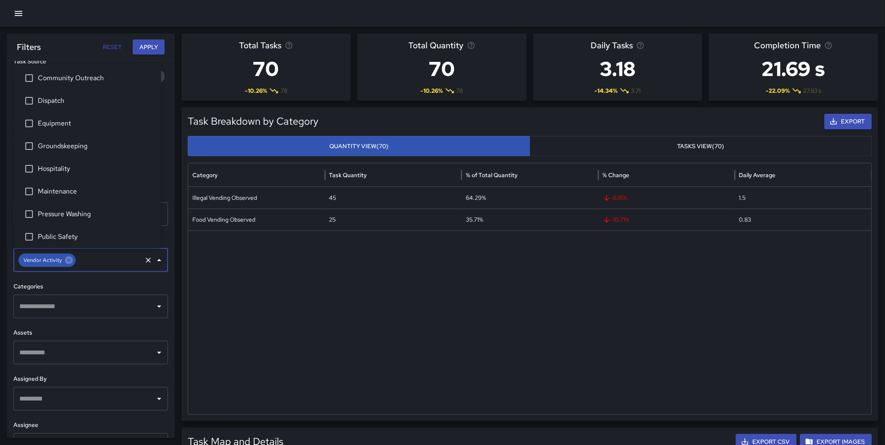
scroll to position [23, 0]
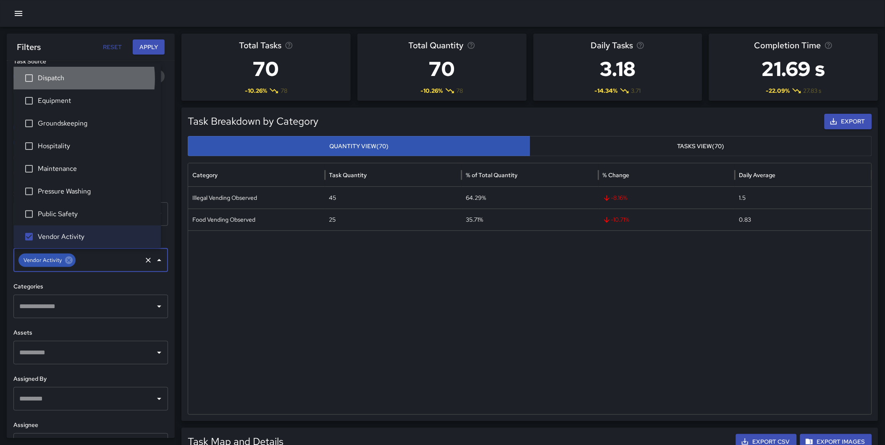
click at [53, 79] on span "Dispatch" at bounding box center [96, 78] width 116 height 10
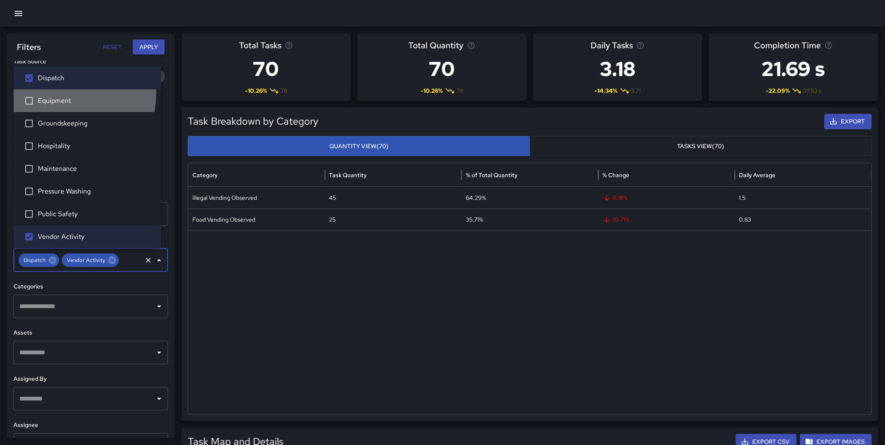
click at [55, 93] on li "Equipment" at bounding box center [86, 101] width 147 height 23
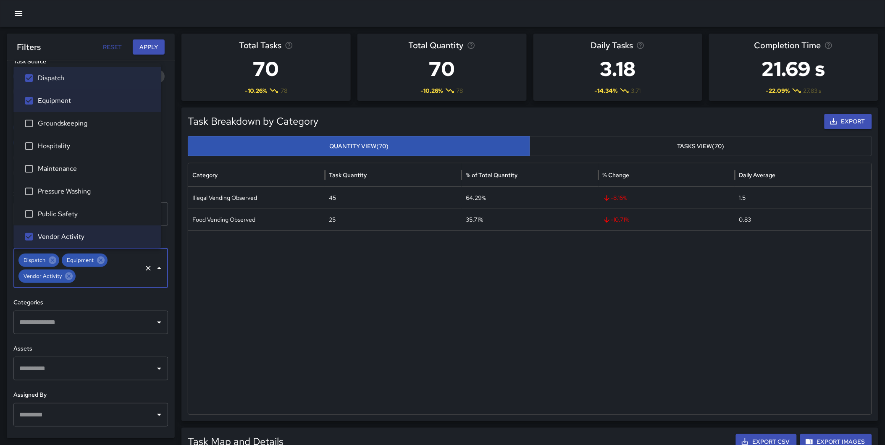
click at [60, 119] on span "Groundskeeping" at bounding box center [96, 124] width 116 height 10
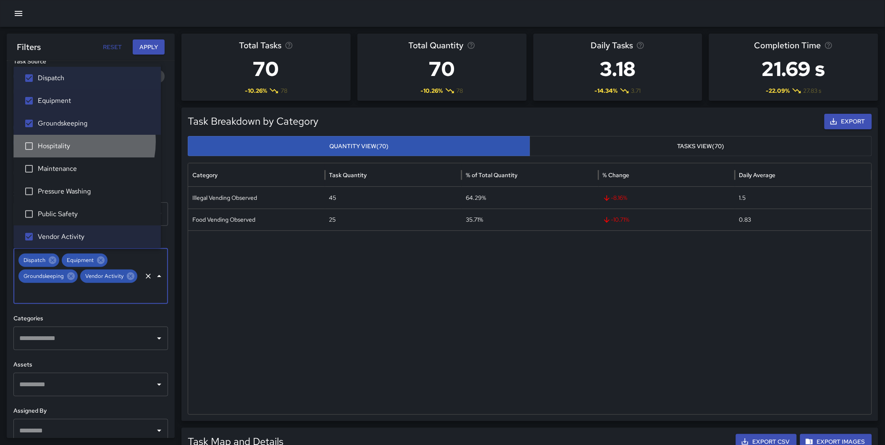
click at [63, 142] on span "Hospitality" at bounding box center [96, 146] width 116 height 10
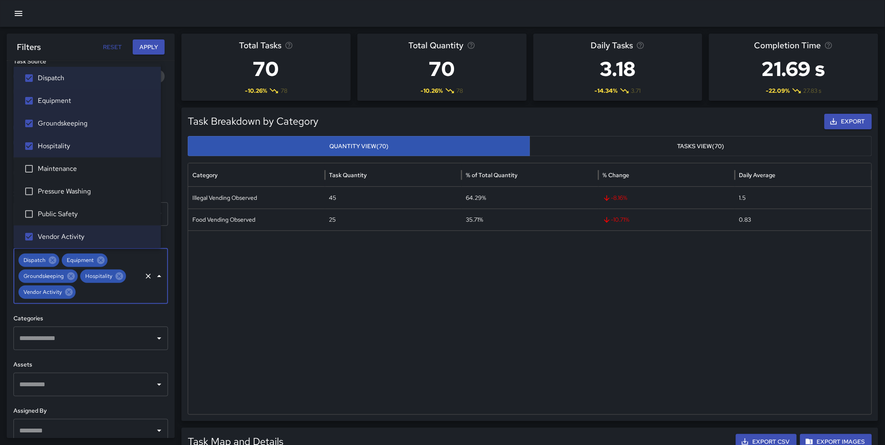
click at [65, 162] on li "Maintenance" at bounding box center [86, 169] width 147 height 23
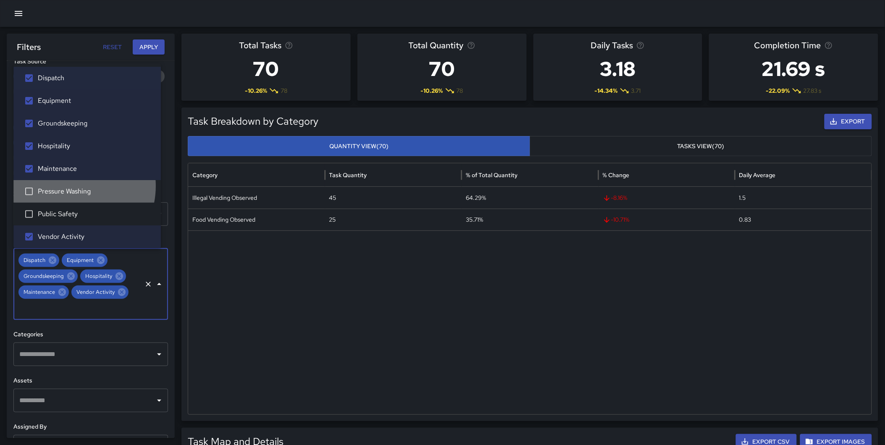
click at [68, 186] on li "Pressure Washing" at bounding box center [86, 191] width 147 height 23
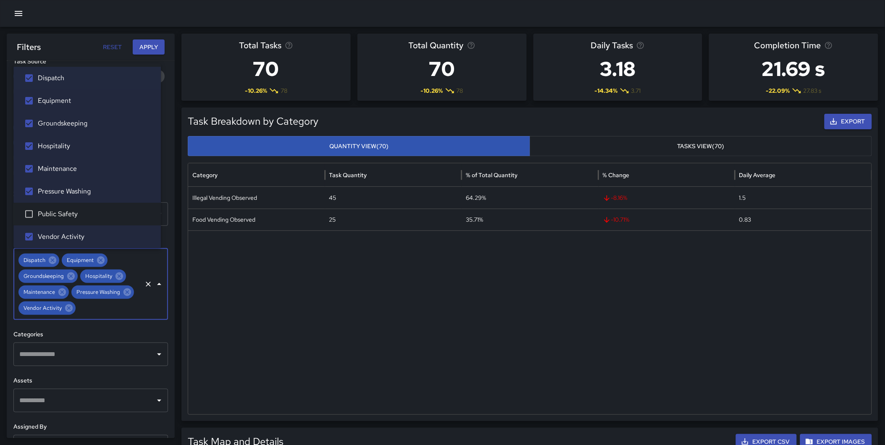
click at [67, 209] on span "Public Safety" at bounding box center [96, 214] width 116 height 10
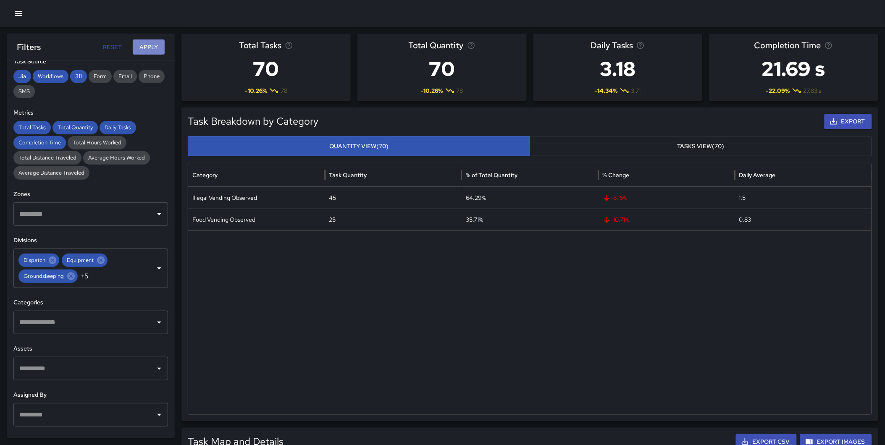
click at [150, 44] on button "Apply" at bounding box center [149, 48] width 32 height 16
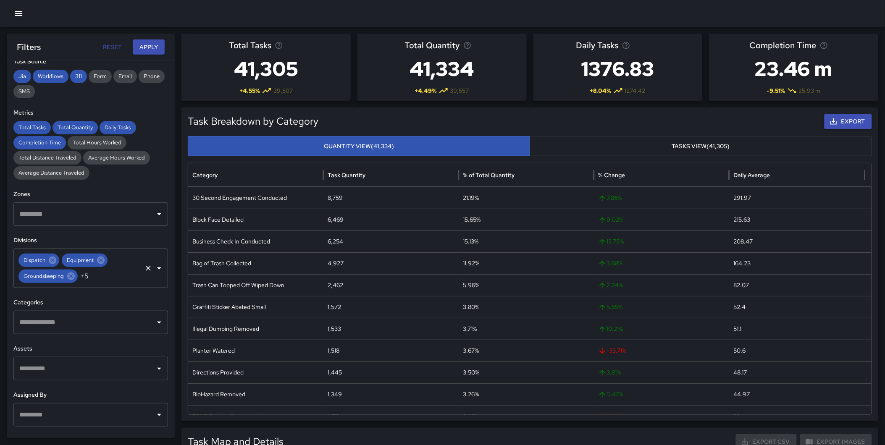
click at [144, 267] on icon "Clear" at bounding box center [148, 268] width 8 height 8
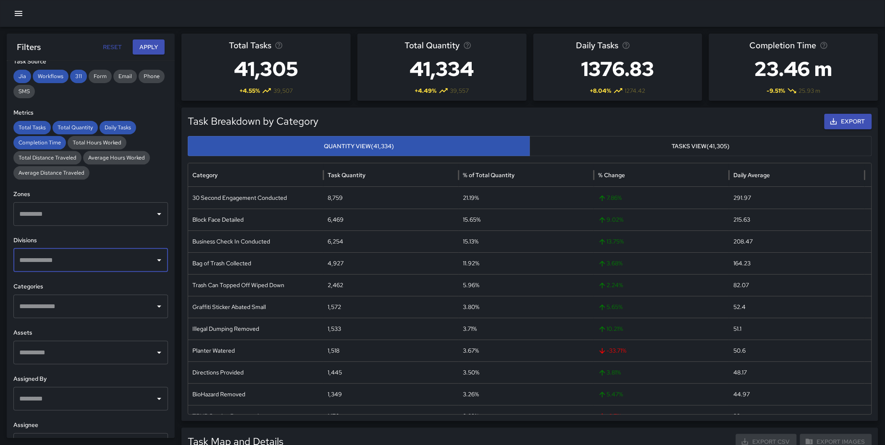
click at [123, 263] on input "text" at bounding box center [84, 261] width 134 height 16
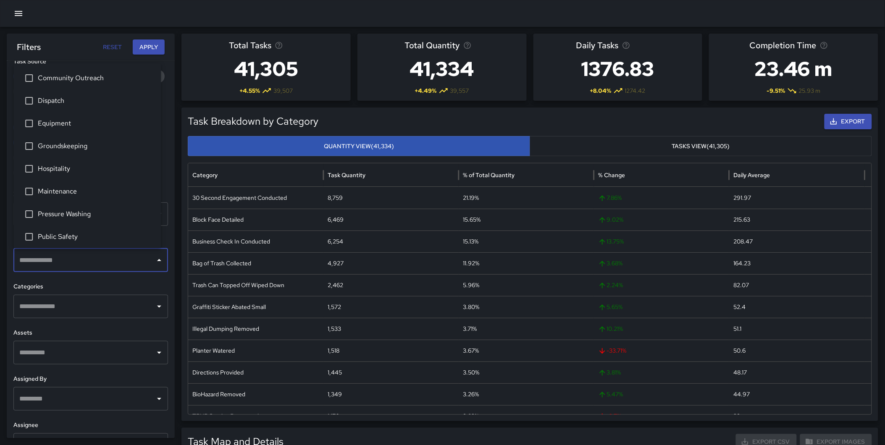
click at [80, 78] on span "Community Outreach" at bounding box center [96, 78] width 116 height 10
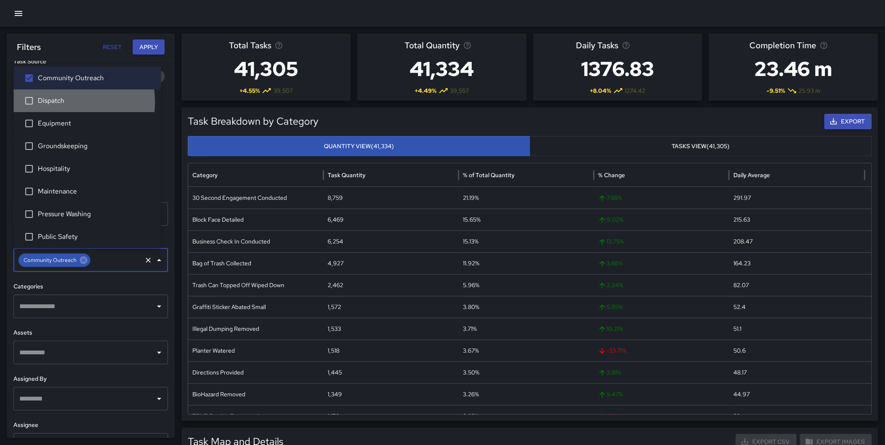
click at [69, 102] on span "Dispatch" at bounding box center [96, 101] width 116 height 10
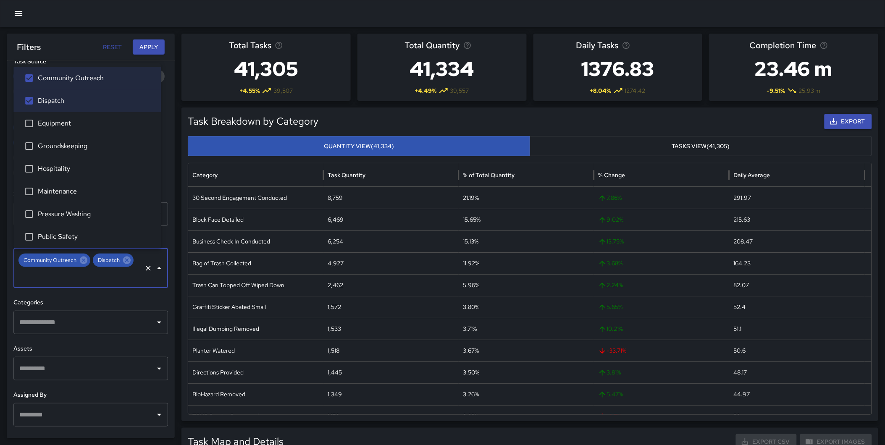
click at [68, 123] on span "Equipment" at bounding box center [96, 124] width 116 height 10
click at [64, 150] on span "Groundskeeping" at bounding box center [96, 146] width 116 height 10
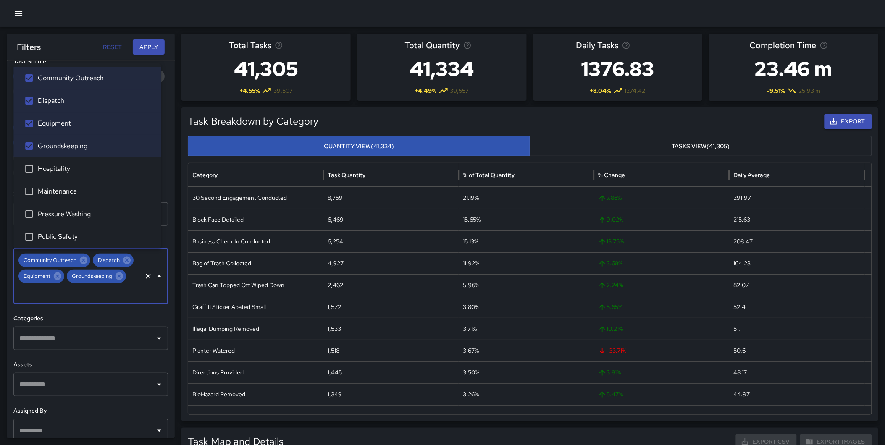
click at [61, 173] on span "Hospitality" at bounding box center [96, 169] width 116 height 10
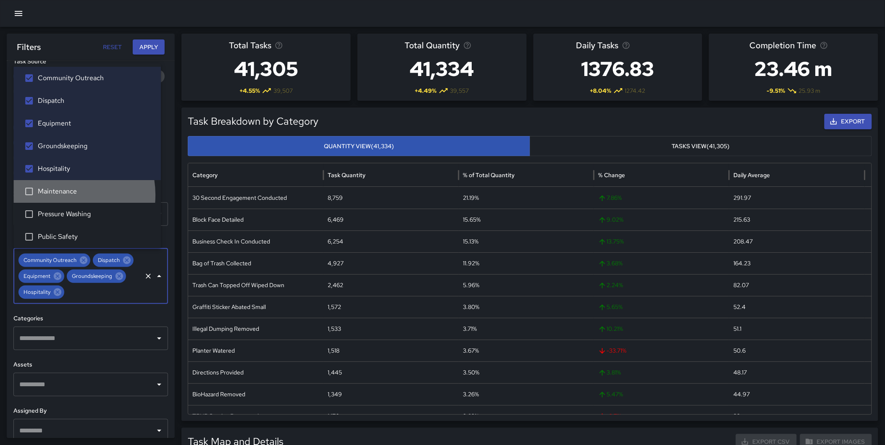
click at [61, 195] on span "Maintenance" at bounding box center [96, 192] width 116 height 10
click at [63, 217] on span "Pressure Washing" at bounding box center [96, 214] width 116 height 10
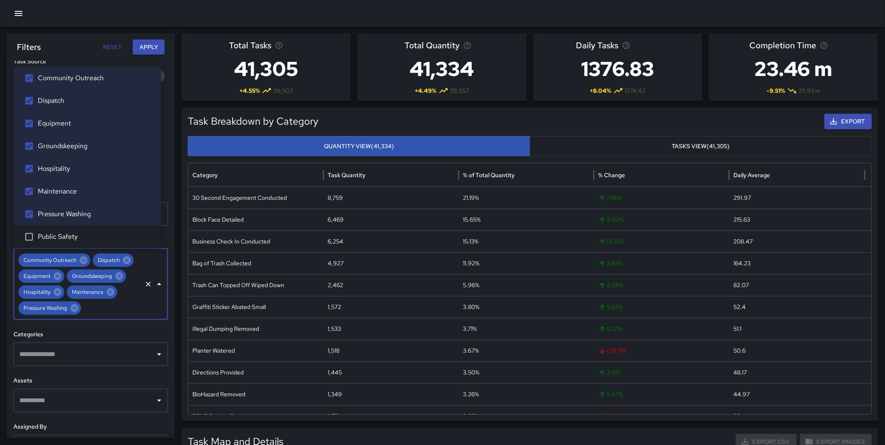
click at [60, 240] on span "Public Safety" at bounding box center [96, 237] width 116 height 10
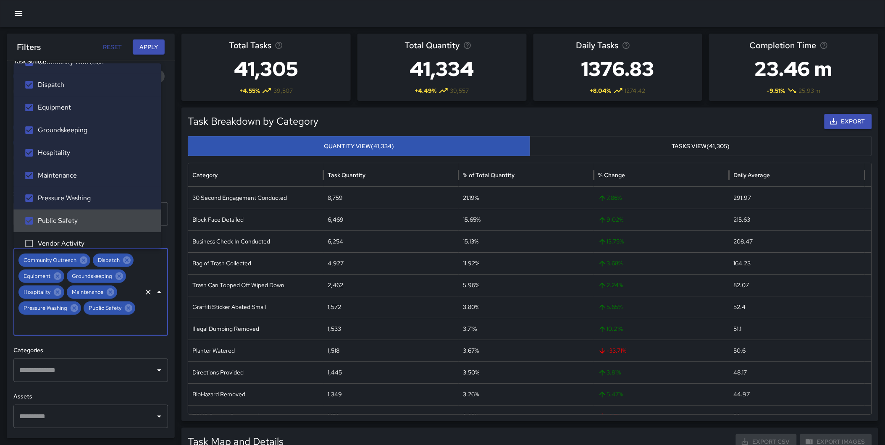
scroll to position [26, 0]
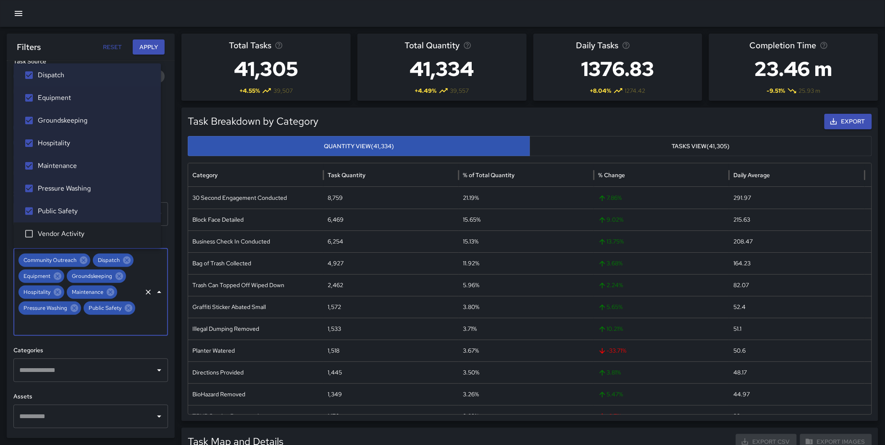
click at [75, 229] on span "Vendor Activity" at bounding box center [96, 234] width 116 height 10
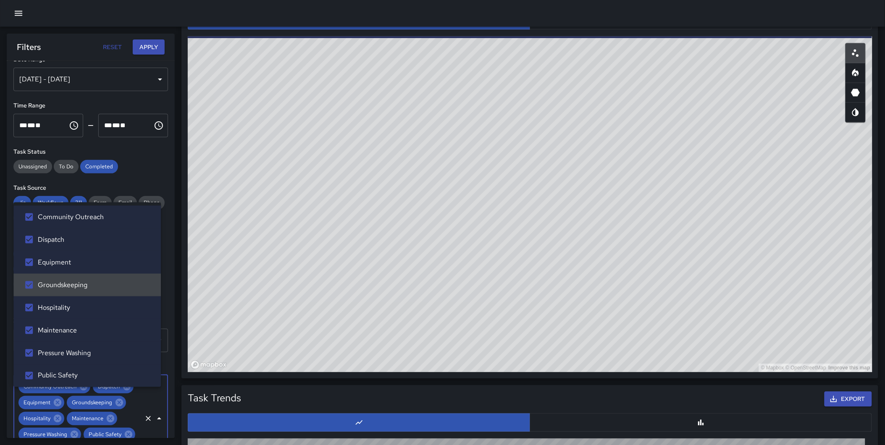
scroll to position [0, 0]
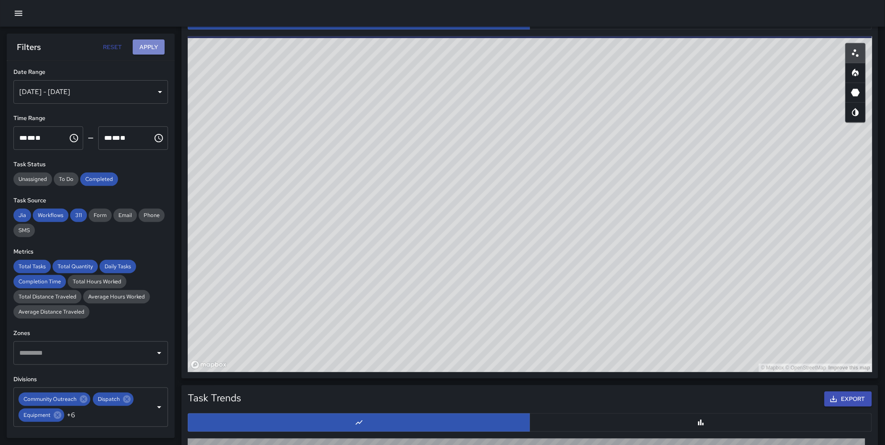
click at [150, 49] on button "Apply" at bounding box center [149, 48] width 32 height 16
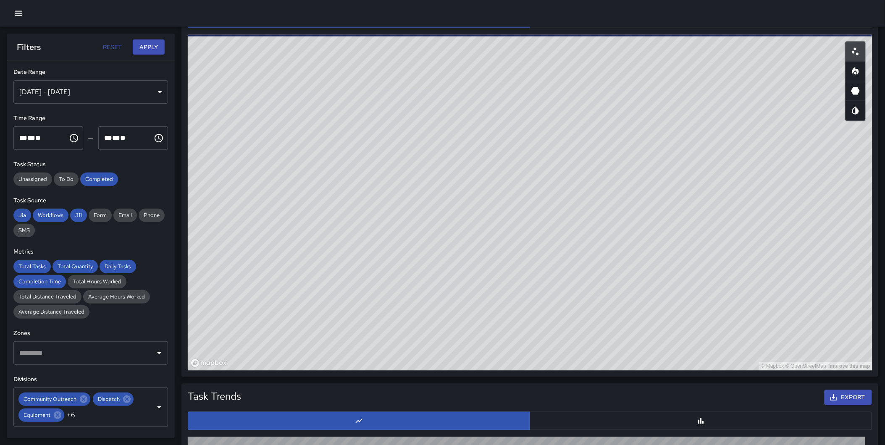
click at [178, 87] on div "Total Tasks Total Quantity Daily Tasks Completion Time Task Breakdown by Catego…" at bounding box center [442, 188] width 885 height 1201
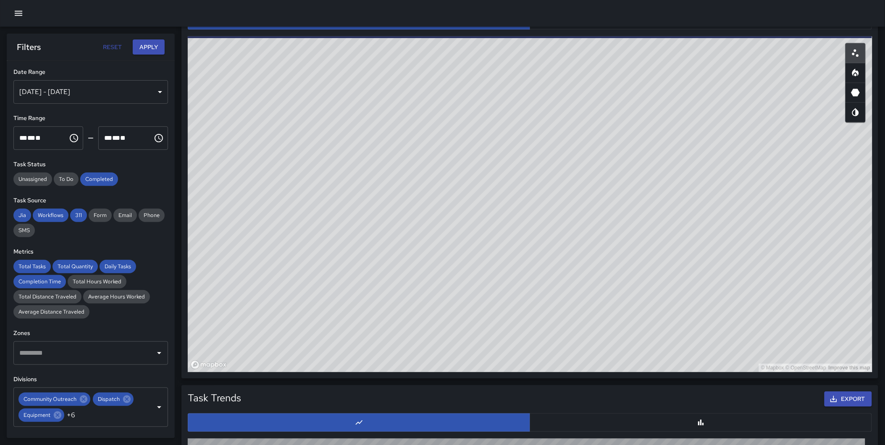
scroll to position [0, 0]
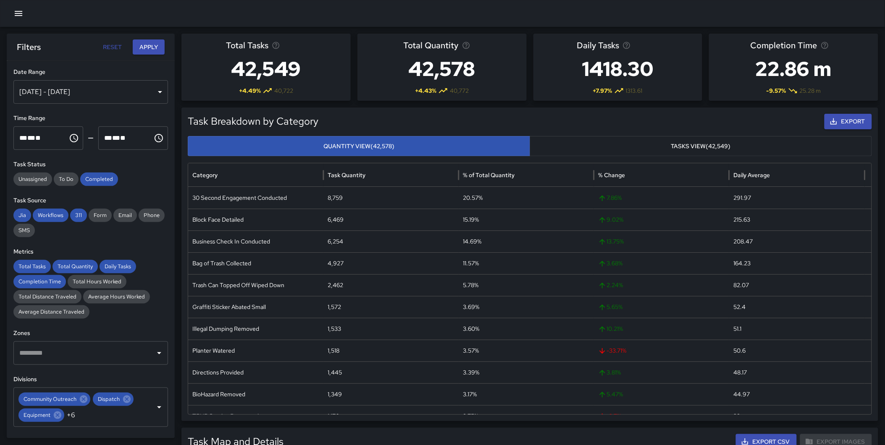
click at [144, 412] on icon "Clear" at bounding box center [148, 407] width 8 height 8
click at [142, 47] on button "Apply" at bounding box center [149, 48] width 32 height 16
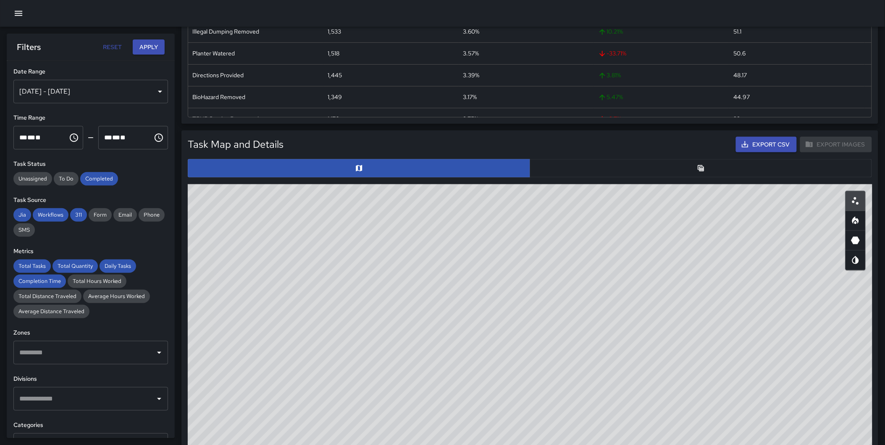
scroll to position [295, 0]
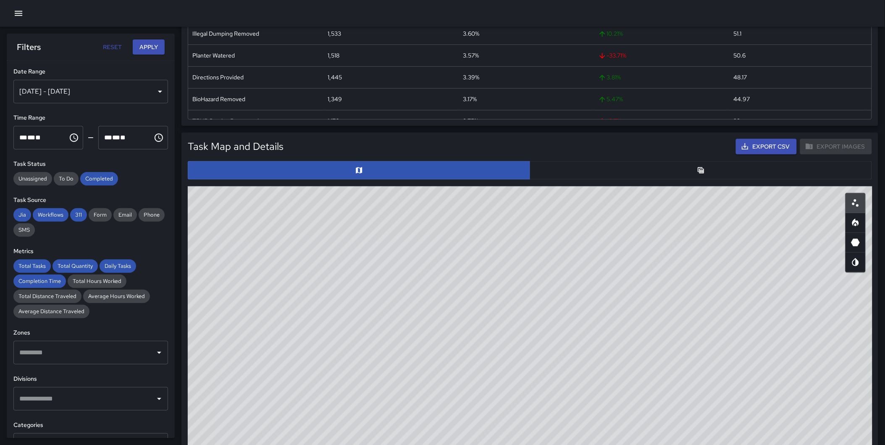
click at [736, 166] on button "button" at bounding box center [701, 170] width 342 height 18
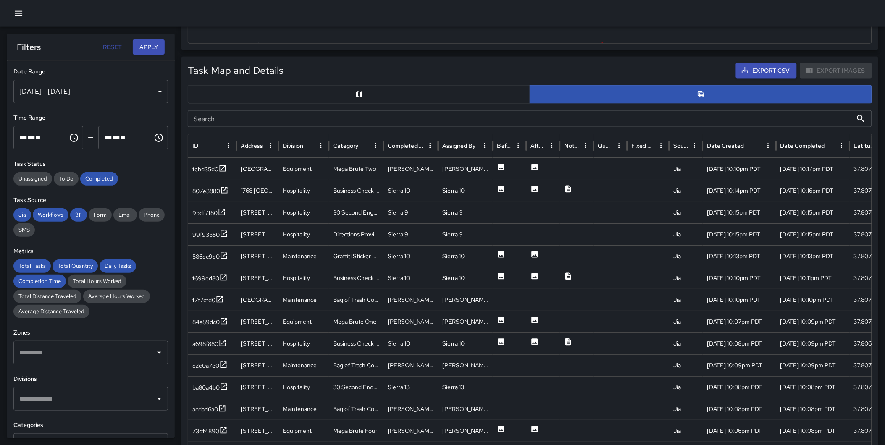
scroll to position [379, 0]
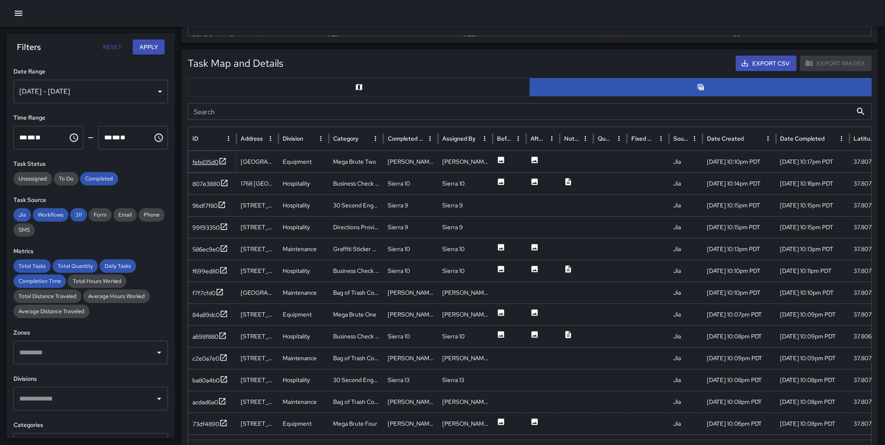
click at [219, 158] on div "febd35d0" at bounding box center [205, 162] width 26 height 8
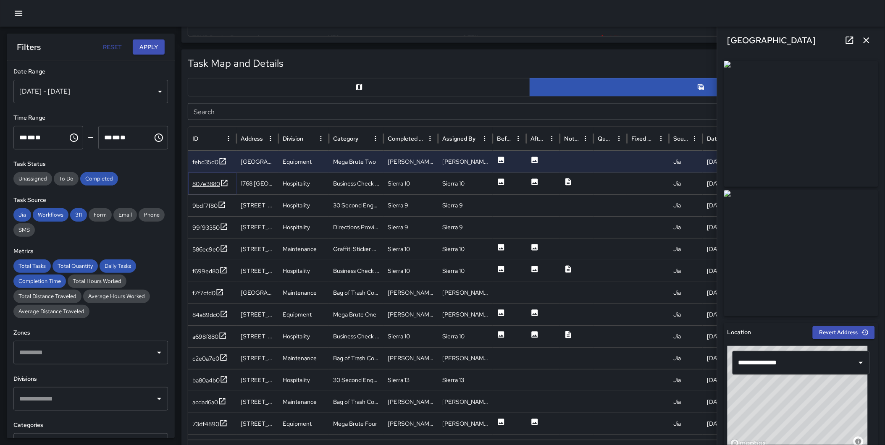
click at [224, 182] on icon at bounding box center [224, 183] width 8 height 8
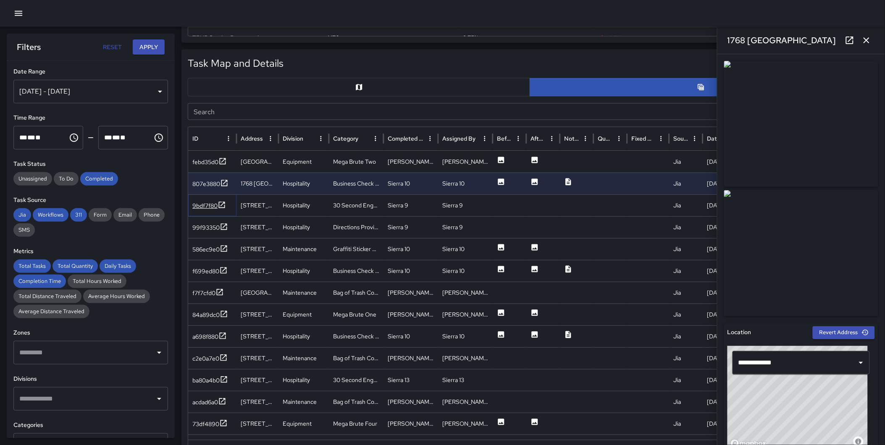
click at [224, 203] on icon at bounding box center [222, 205] width 6 height 6
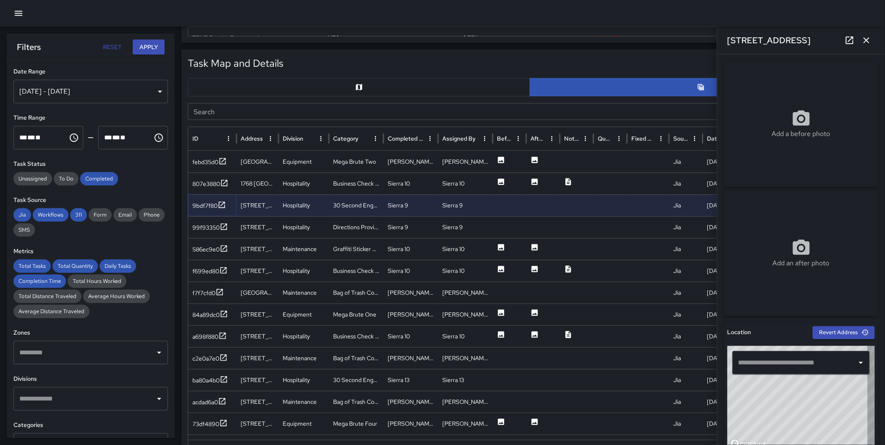
type input "**********"
click at [304, 108] on input "Search" at bounding box center [520, 111] width 665 height 17
type input "****"
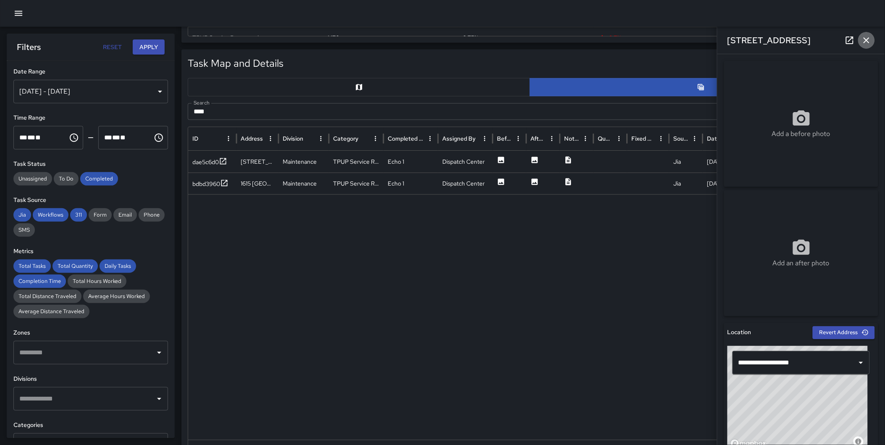
click at [865, 38] on icon "button" at bounding box center [867, 40] width 6 height 6
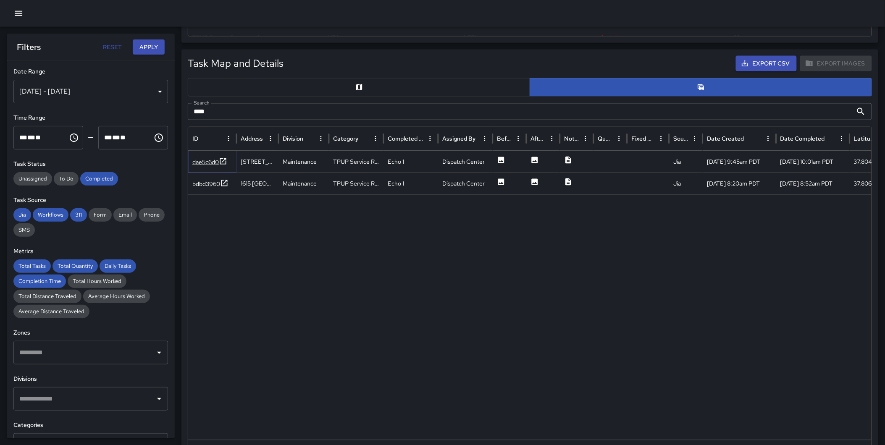
click at [221, 157] on icon at bounding box center [223, 161] width 8 height 8
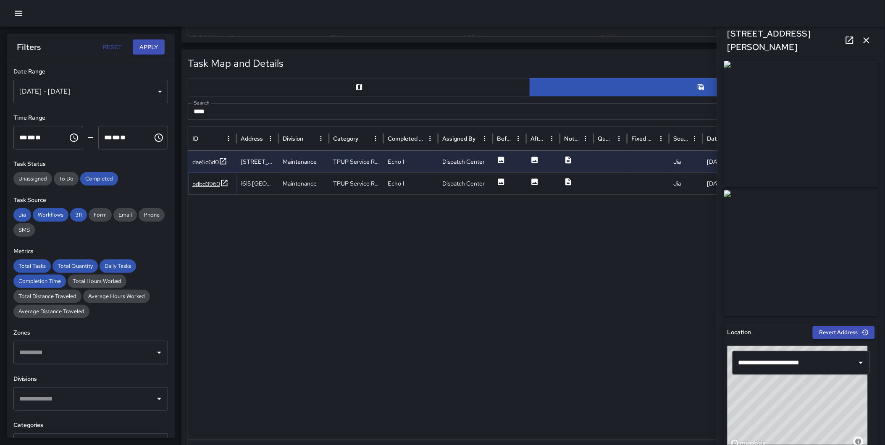
click at [222, 181] on icon at bounding box center [224, 183] width 6 height 6
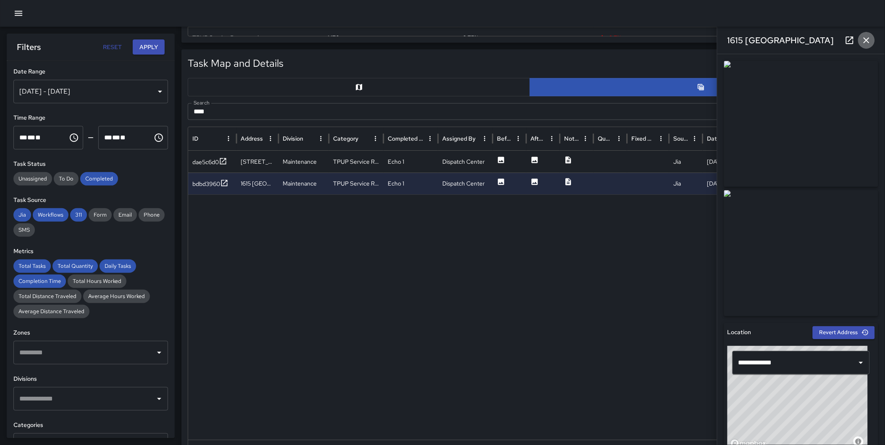
click at [871, 37] on icon "button" at bounding box center [867, 40] width 10 height 10
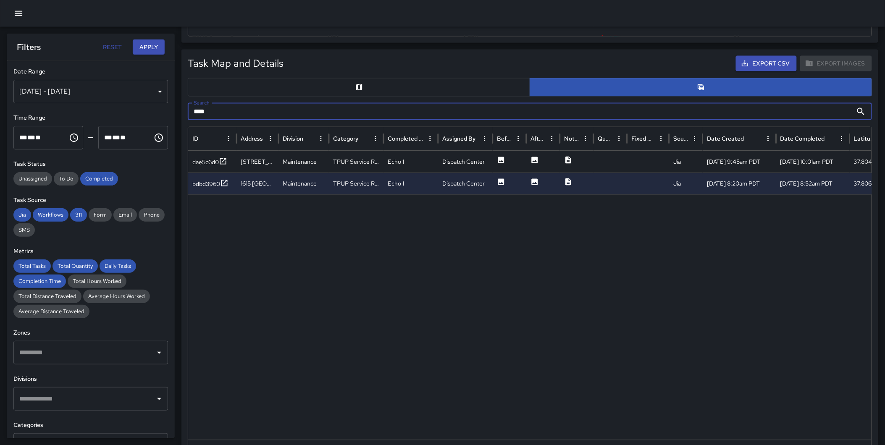
drag, startPoint x: 238, startPoint y: 116, endPoint x: 181, endPoint y: 111, distance: 57.4
click at [182, 111] on div "Task Map and Details Export CSV Export Images Search **** Search ID Address Div…" at bounding box center [530, 260] width 697 height 420
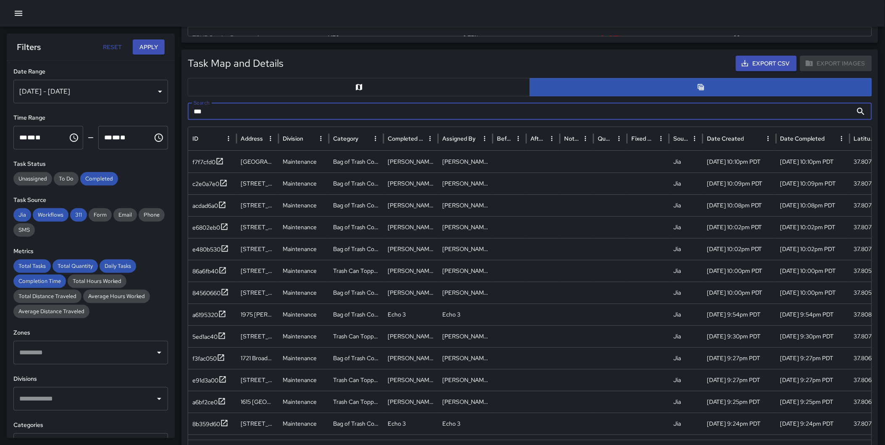
type input "*"
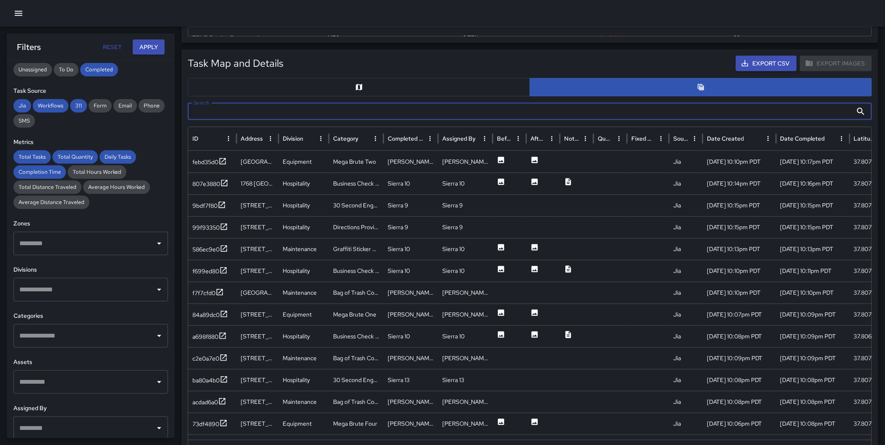
scroll to position [116, 0]
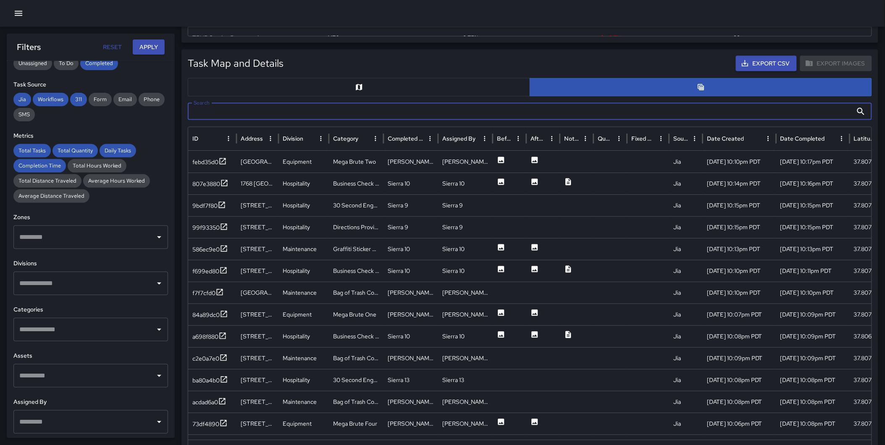
click at [104, 321] on div "​" at bounding box center [90, 330] width 155 height 24
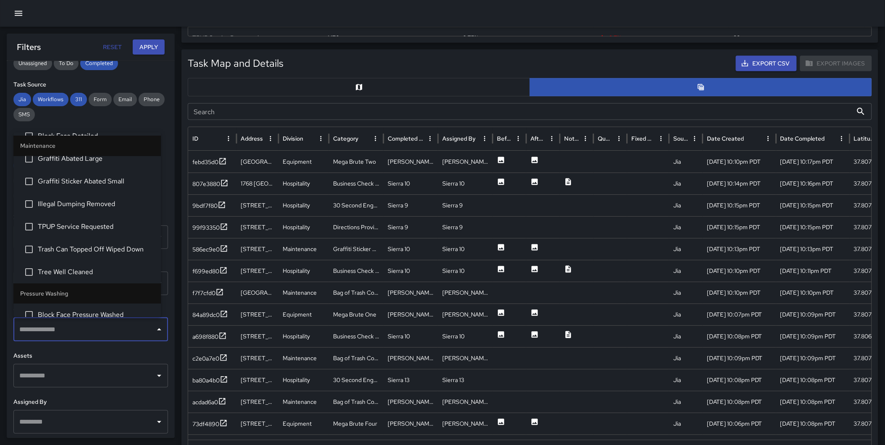
scroll to position [919, 0]
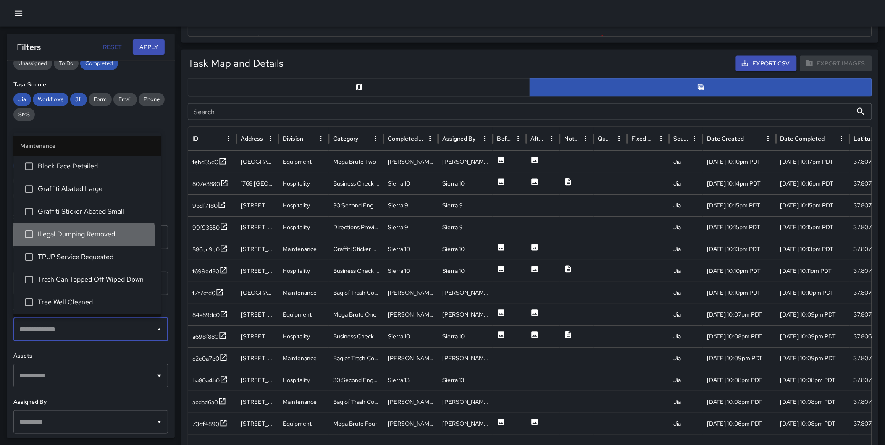
click at [82, 235] on span "Illegal Dumping Removed" at bounding box center [96, 235] width 116 height 10
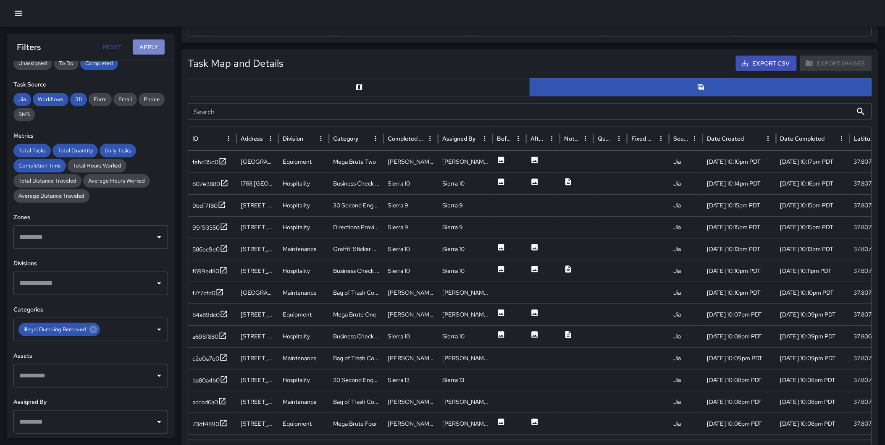
click at [136, 48] on button "Apply" at bounding box center [149, 48] width 32 height 16
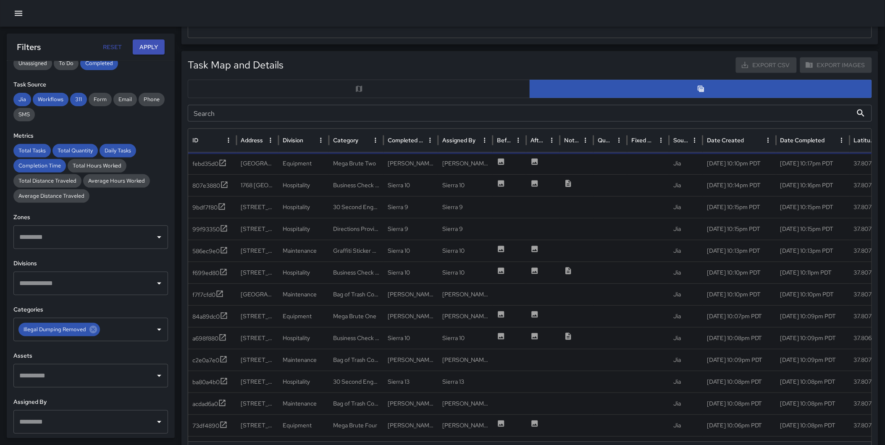
scroll to position [379, 0]
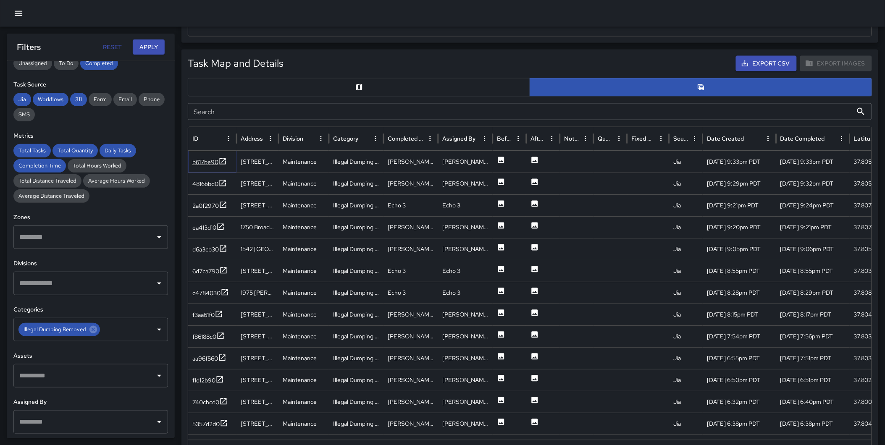
click at [227, 162] on icon at bounding box center [223, 161] width 8 height 8
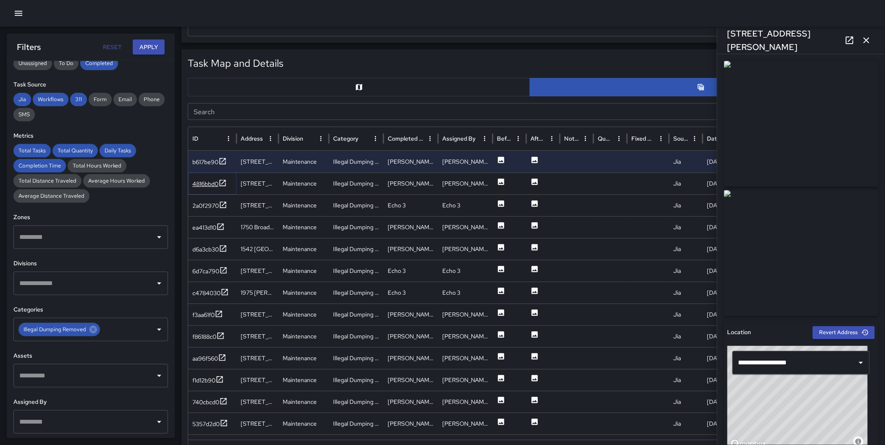
click at [223, 183] on icon at bounding box center [223, 183] width 8 height 8
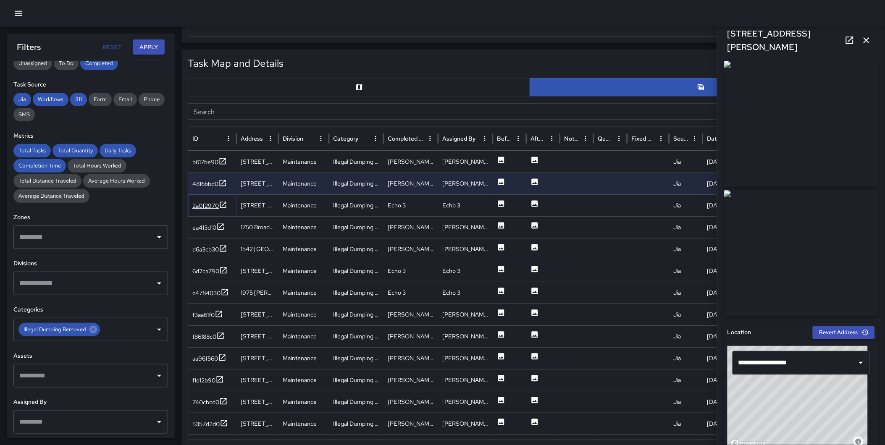
click at [224, 205] on icon at bounding box center [223, 205] width 6 height 6
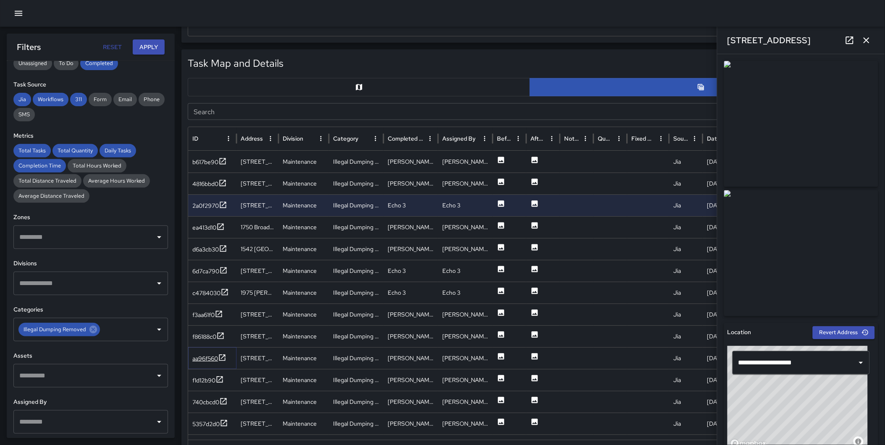
click at [225, 357] on icon at bounding box center [222, 358] width 8 height 8
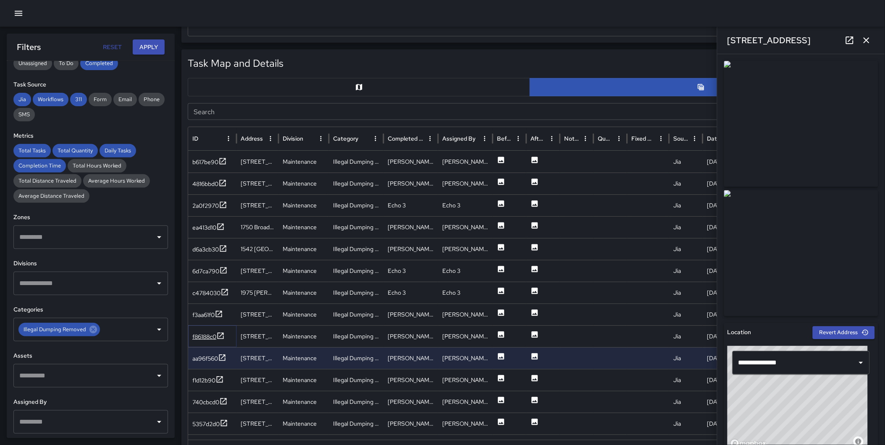
click at [224, 334] on icon at bounding box center [220, 336] width 8 height 8
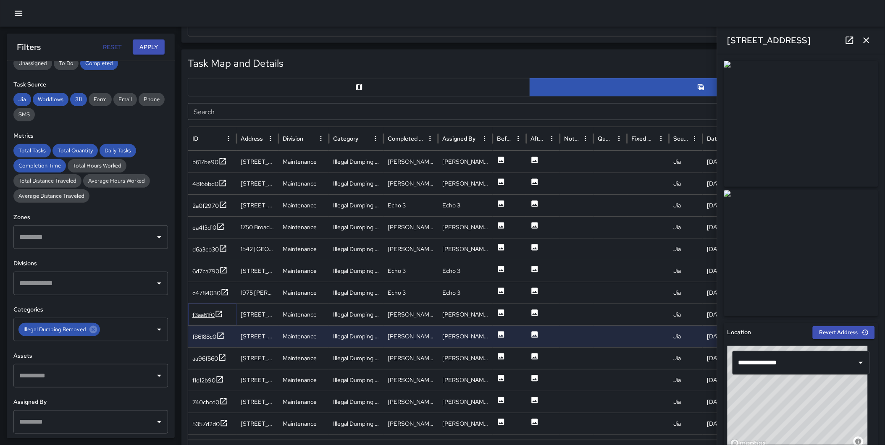
click at [221, 313] on icon at bounding box center [219, 314] width 8 height 8
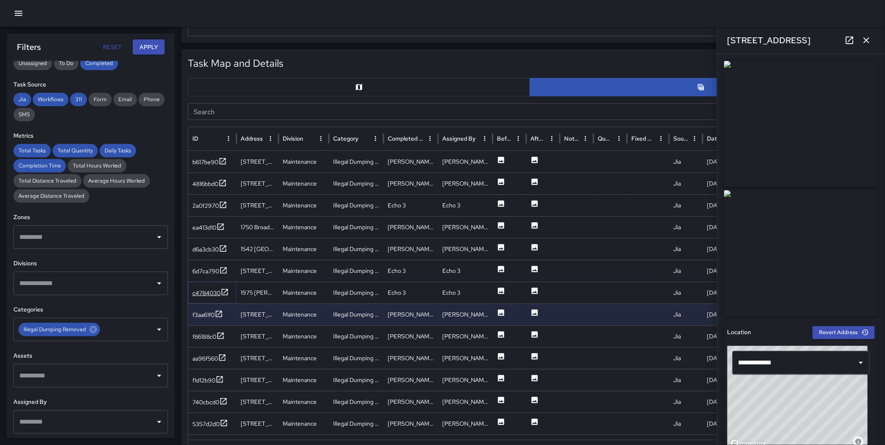
click at [222, 290] on icon at bounding box center [225, 292] width 6 height 6
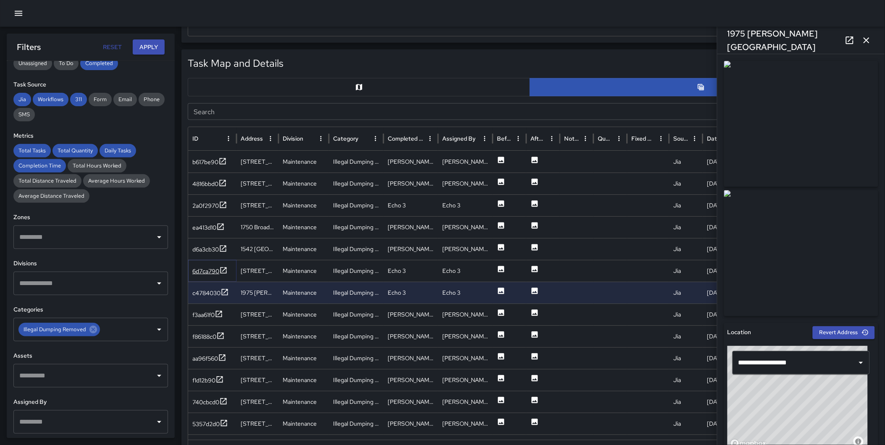
click at [224, 267] on icon at bounding box center [223, 270] width 8 height 8
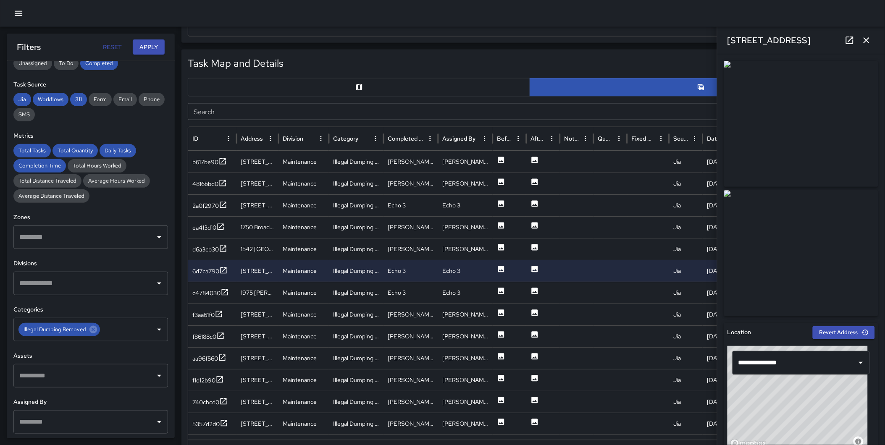
click at [866, 41] on icon "button" at bounding box center [867, 40] width 10 height 10
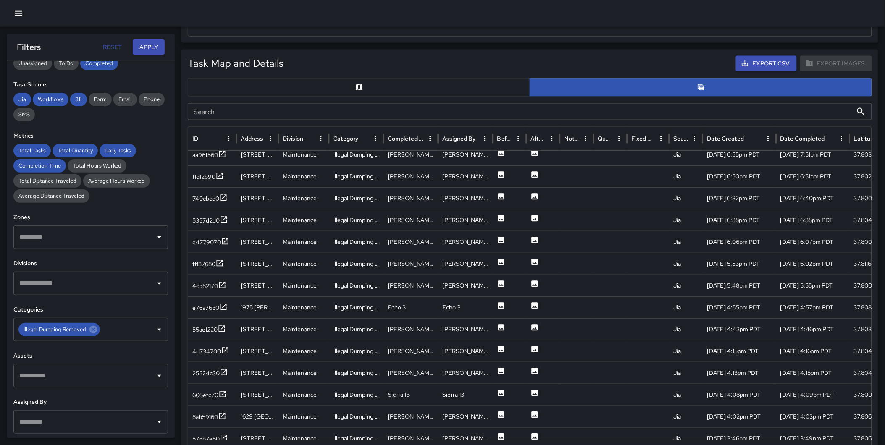
scroll to position [242, 0]
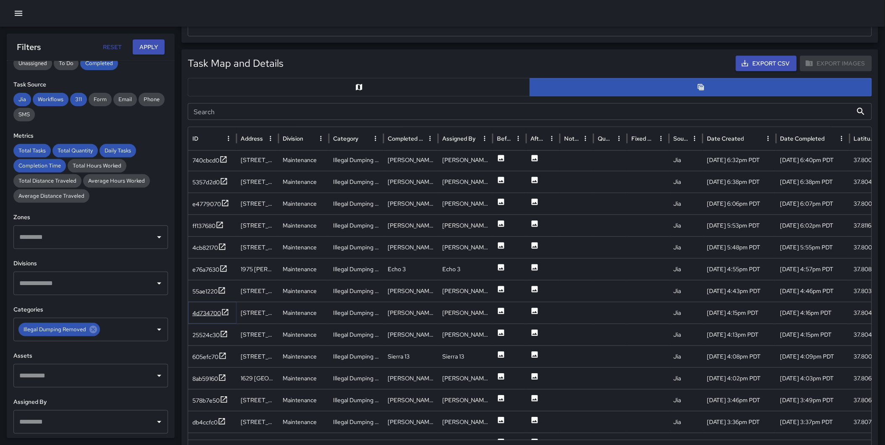
click at [224, 313] on icon at bounding box center [225, 312] width 8 height 8
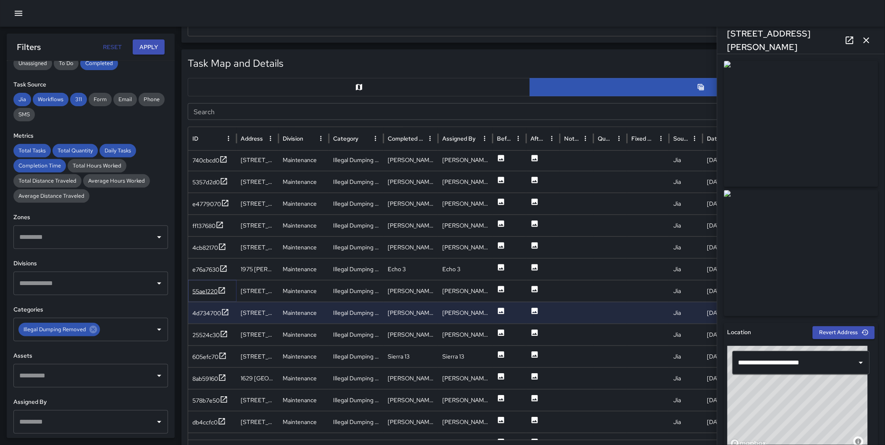
click at [225, 292] on icon at bounding box center [222, 291] width 8 height 8
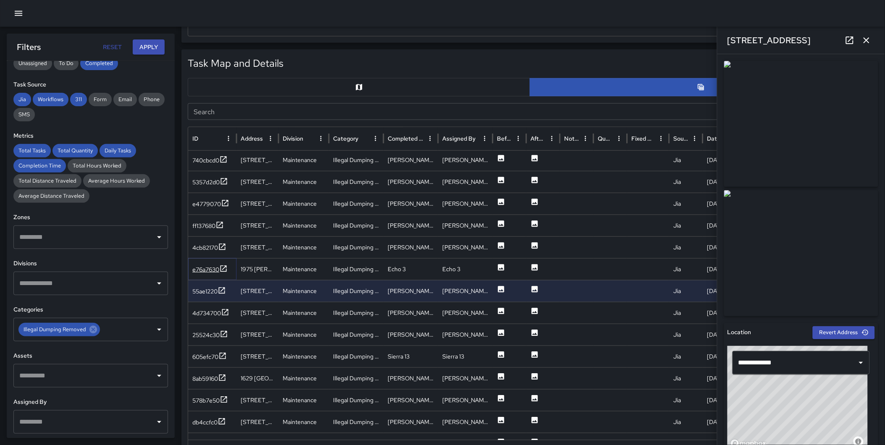
click at [223, 268] on icon at bounding box center [223, 269] width 8 height 8
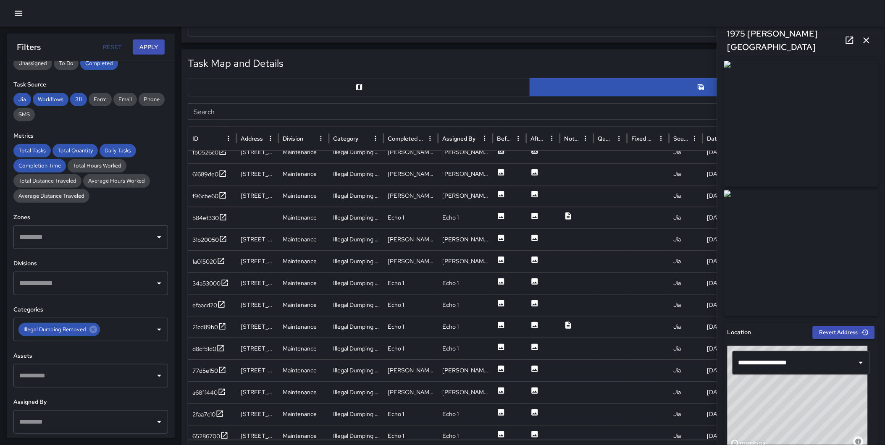
scroll to position [514, 0]
drag, startPoint x: 220, startPoint y: 349, endPoint x: 220, endPoint y: 341, distance: 7.6
click at [220, 349] on icon at bounding box center [220, 349] width 8 height 8
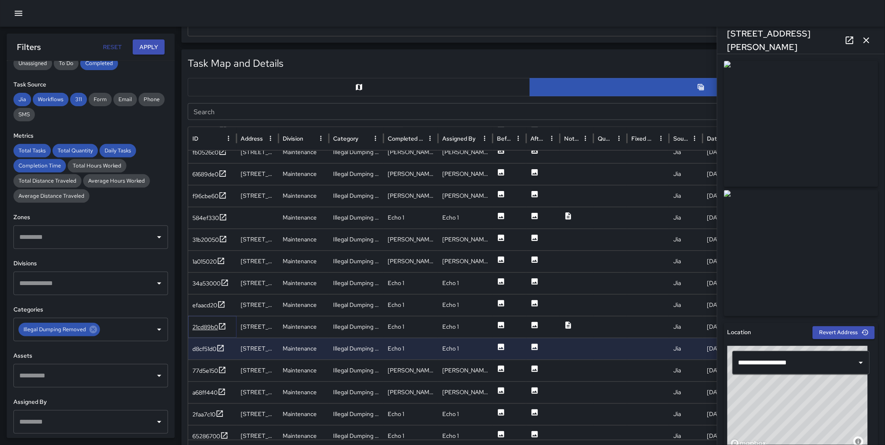
click at [221, 327] on icon at bounding box center [222, 327] width 8 height 8
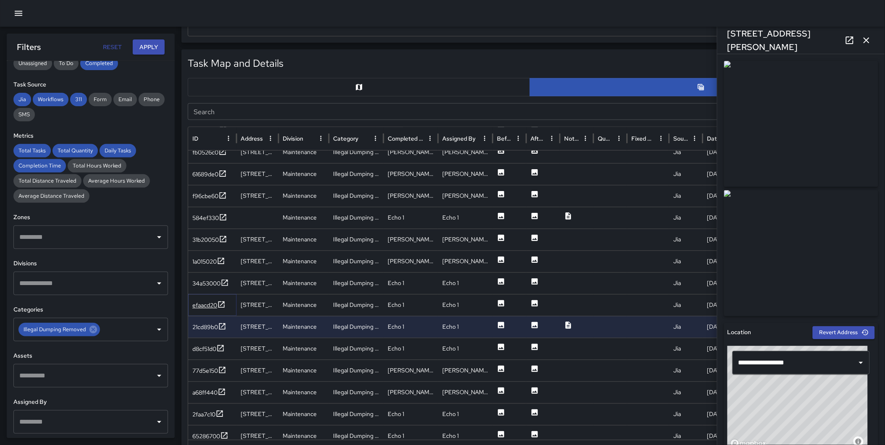
click at [222, 303] on icon at bounding box center [221, 305] width 8 height 8
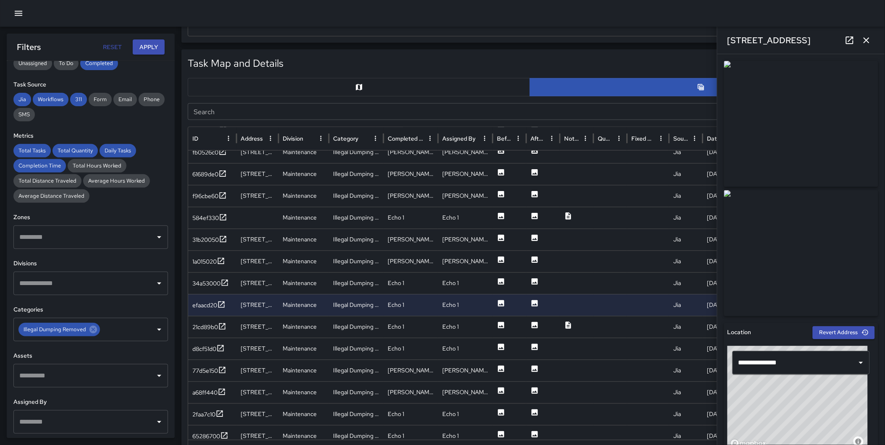
scroll to position [803, 0]
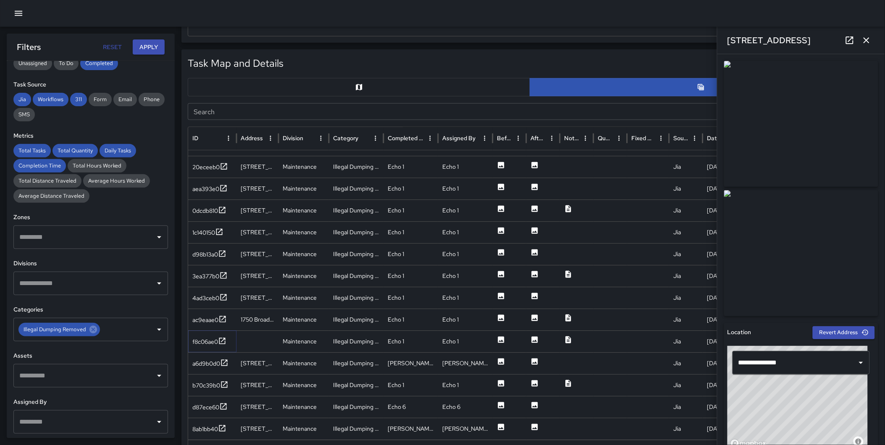
drag, startPoint x: 223, startPoint y: 337, endPoint x: 221, endPoint y: 353, distance: 16.4
click at [223, 337] on icon at bounding box center [222, 341] width 8 height 8
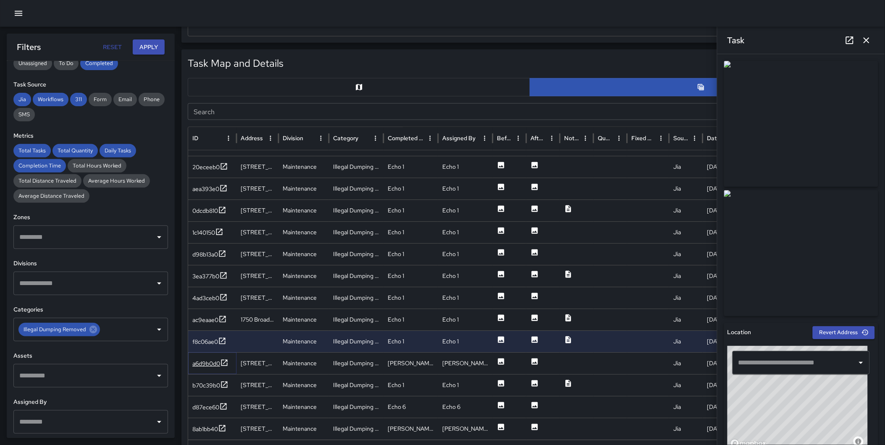
click at [225, 362] on icon at bounding box center [224, 363] width 8 height 8
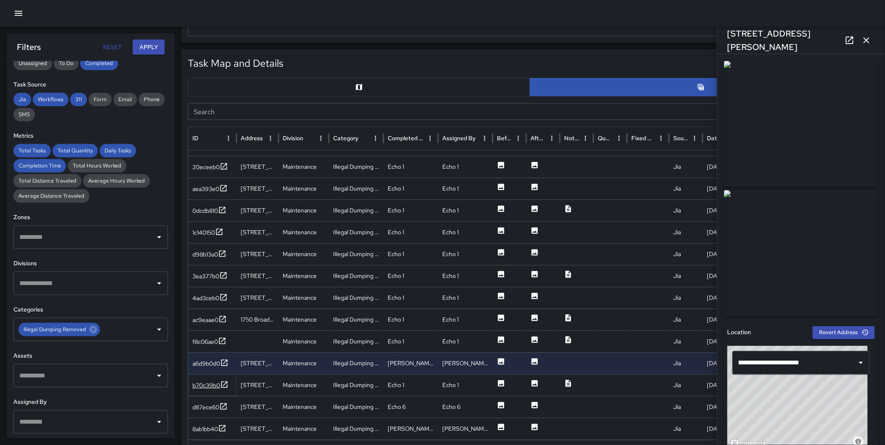
click at [225, 384] on icon at bounding box center [224, 385] width 8 height 8
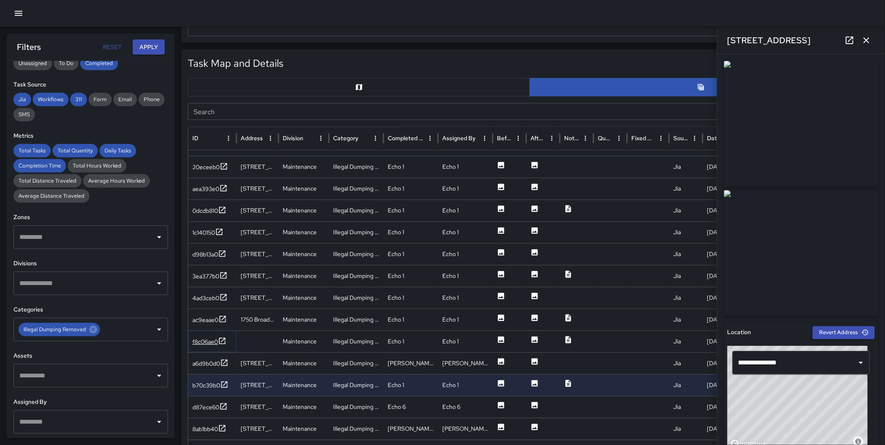
click at [222, 343] on icon at bounding box center [222, 341] width 8 height 8
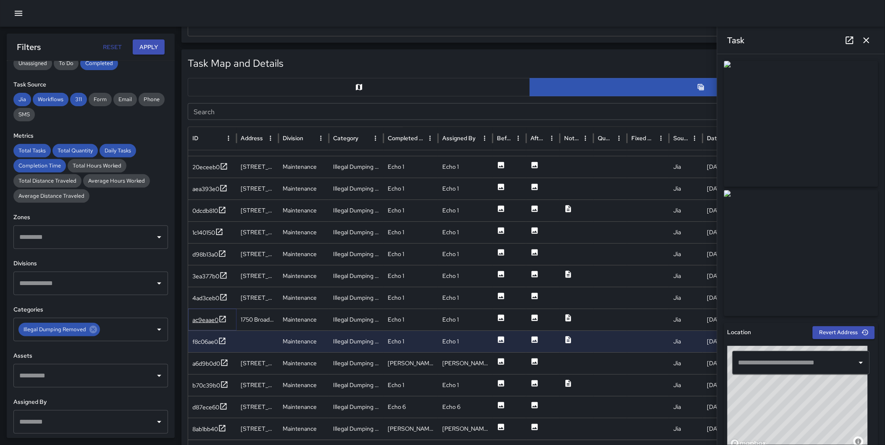
click at [223, 321] on icon at bounding box center [223, 320] width 8 height 8
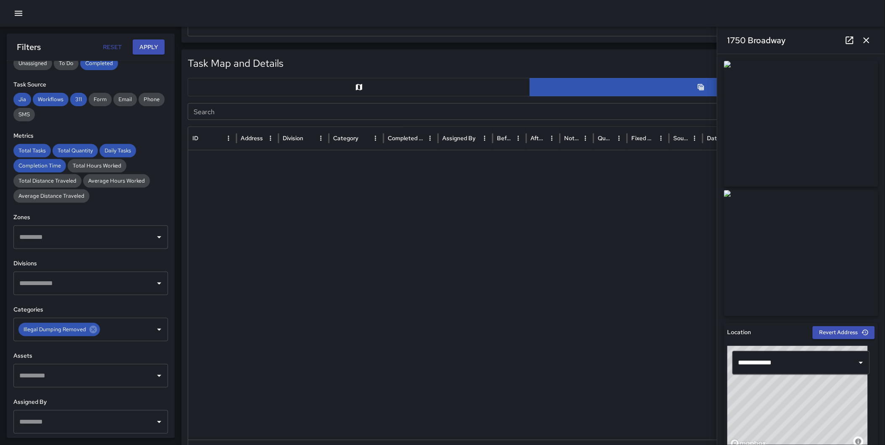
scroll to position [1753, 0]
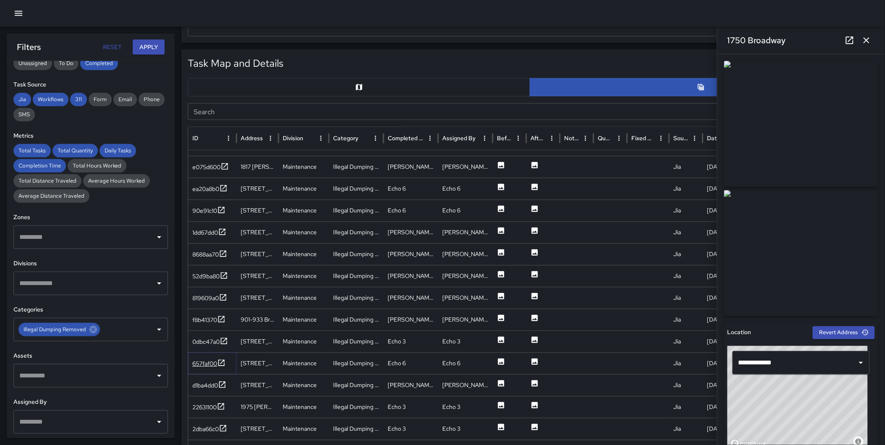
click at [221, 360] on icon at bounding box center [221, 363] width 8 height 8
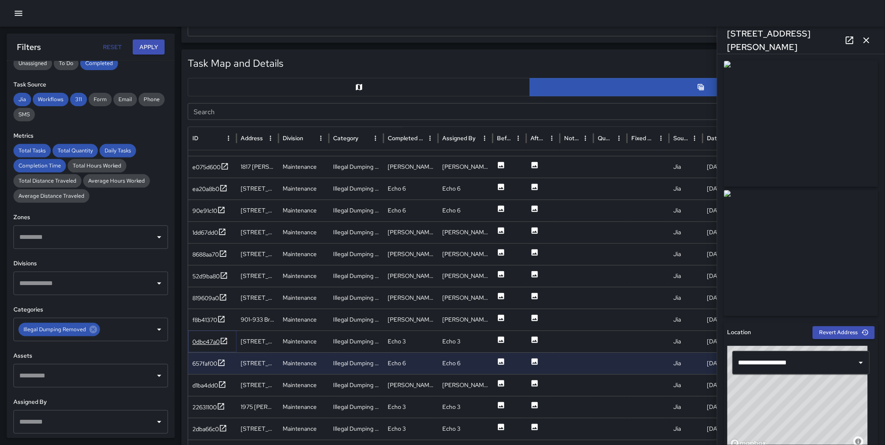
click at [223, 341] on icon at bounding box center [224, 341] width 8 height 8
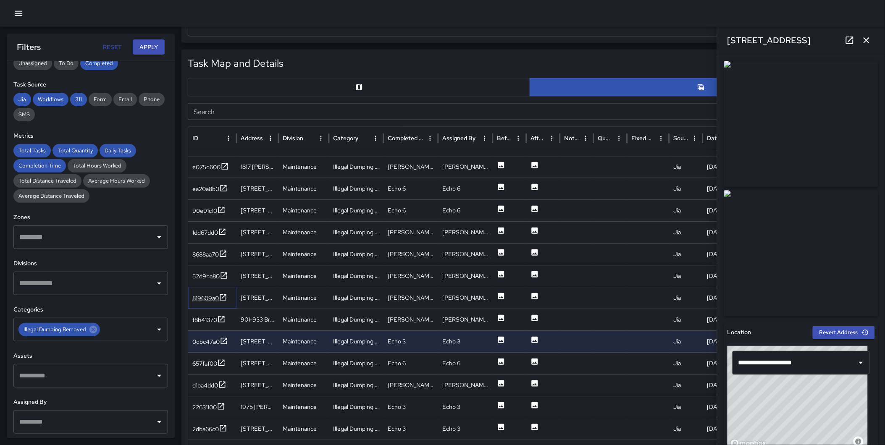
click at [221, 296] on icon at bounding box center [223, 298] width 8 height 8
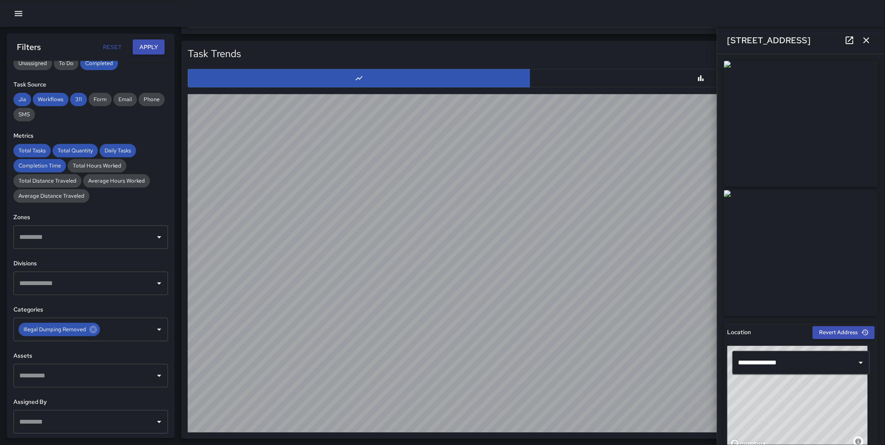
scroll to position [369, 0]
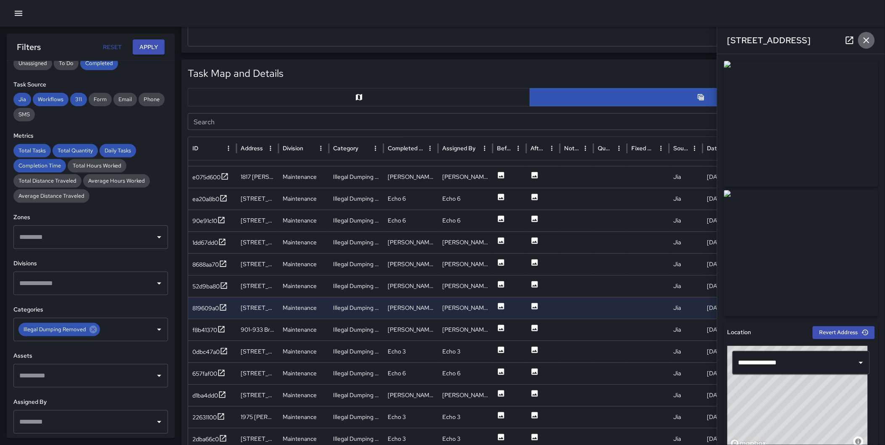
click at [863, 36] on icon "button" at bounding box center [867, 40] width 10 height 10
